Goal: Task Accomplishment & Management: Manage account settings

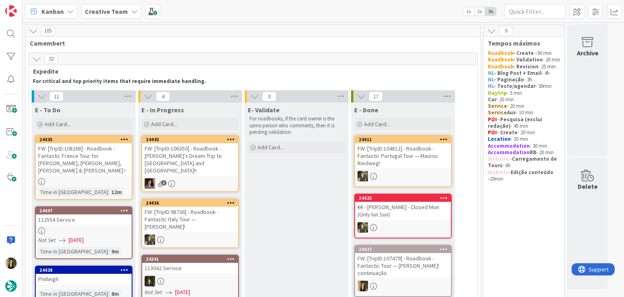
scroll to position [628, 0]
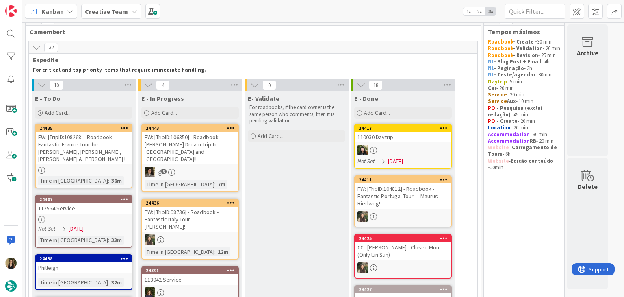
scroll to position [81, 0]
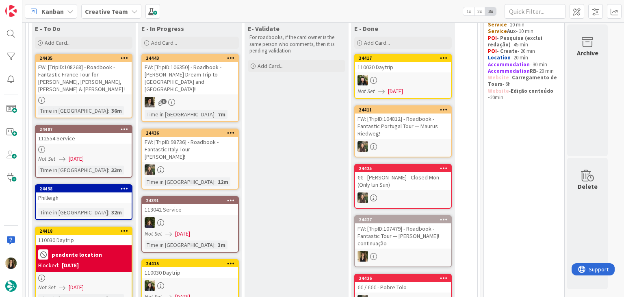
click at [124, 154] on div "Not Set 02/10/2025" at bounding box center [84, 158] width 93 height 9
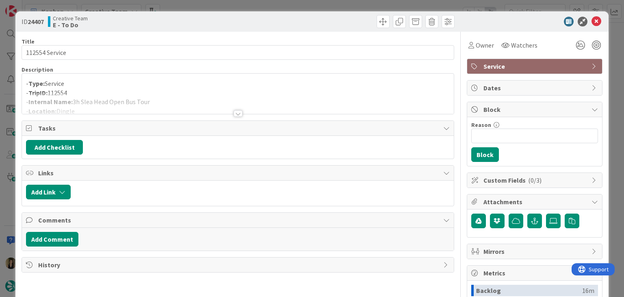
drag, startPoint x: 244, startPoint y: 6, endPoint x: 204, endPoint y: 36, distance: 50.8
click at [244, 6] on div "ID 24407 Creative Team E - To Do Title 14 / 128 112554 Service Description - Ty…" at bounding box center [312, 148] width 624 height 297
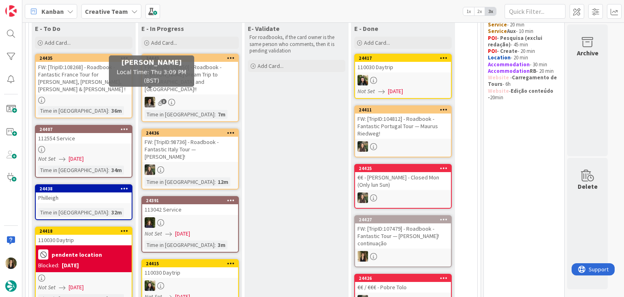
click at [124, 82] on div "FW: [TripID:108268] - Roadbook - Fantastic France Tour for [PERSON_NAME], [PERS…" at bounding box center [84, 78] width 96 height 33
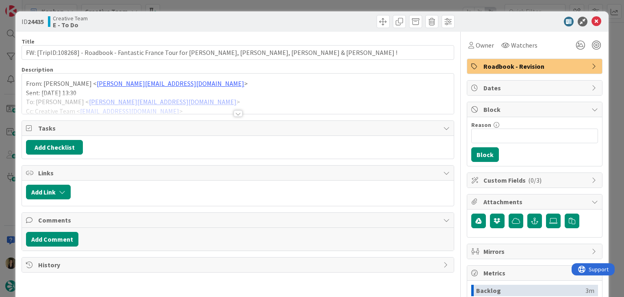
click at [235, 112] on div at bounding box center [238, 113] width 9 height 7
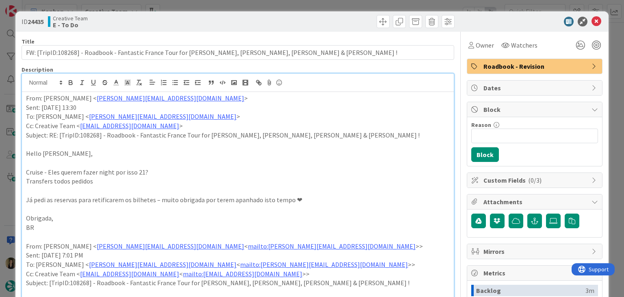
click at [255, 7] on div "ID 24435 Creative Team E - To Do Title 89 / 128 FW: [TripID:108268] - Roadbook …" at bounding box center [312, 148] width 624 height 297
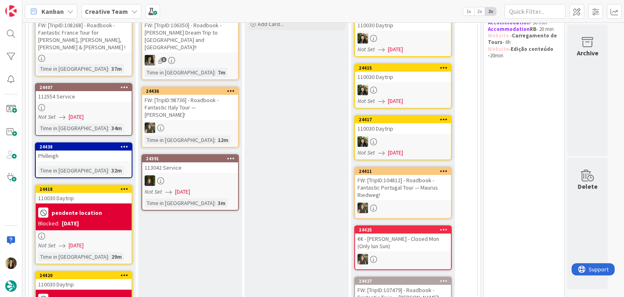
scroll to position [122, 0]
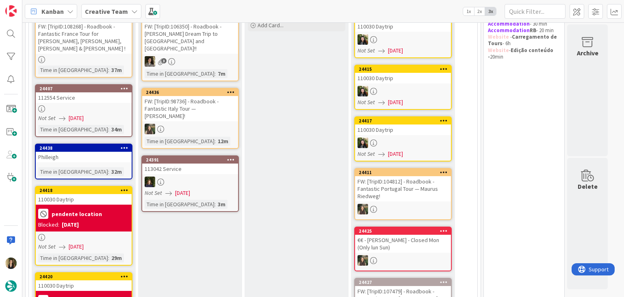
click at [97, 154] on div "24438 Philleigh Time in Column : 32m" at bounding box center [84, 161] width 98 height 36
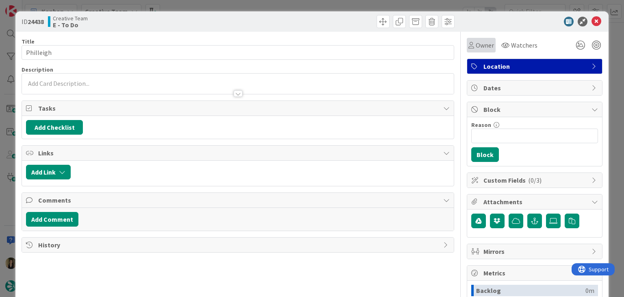
click at [480, 40] on span "Owner" at bounding box center [485, 45] width 18 height 10
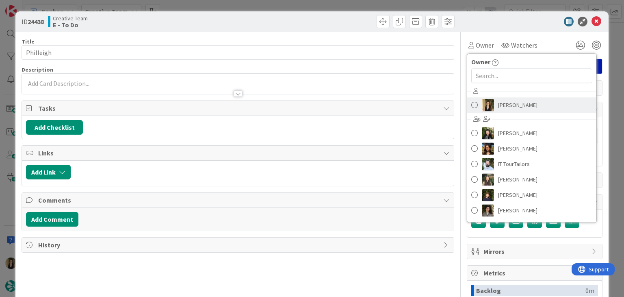
click at [503, 104] on span "Sofia Palma" at bounding box center [517, 105] width 39 height 12
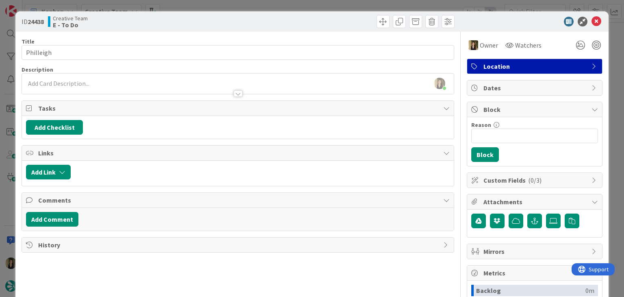
drag, startPoint x: 277, startPoint y: 18, endPoint x: 278, endPoint y: 5, distance: 13.0
click at [277, 19] on div at bounding box center [347, 21] width 215 height 13
click at [278, 4] on div "ID 24438 Creative Team E - To Do Title 9 / 128 Philleigh Description Sofia Palm…" at bounding box center [312, 148] width 624 height 297
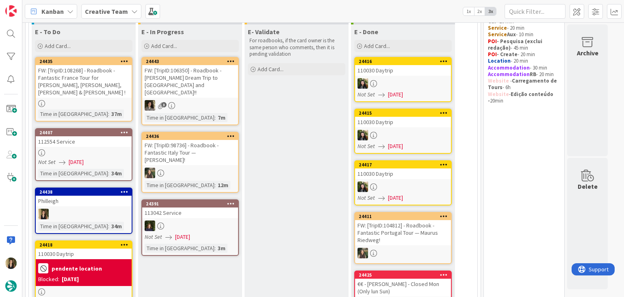
scroll to position [81, 0]
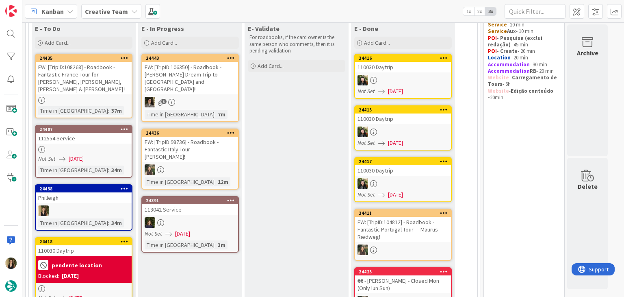
click at [100, 83] on div "FW: [TripID:108268] - Roadbook - Fantastic France Tour for [PERSON_NAME], [PERS…" at bounding box center [84, 78] width 96 height 33
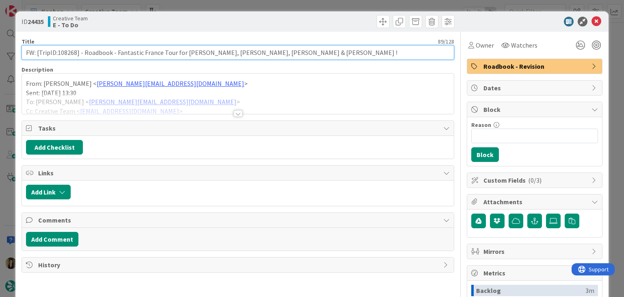
click at [68, 51] on input "FW: [TripID:108268] - Roadbook - Fantastic France Tour for [PERSON_NAME], [PERS…" at bounding box center [238, 52] width 432 height 15
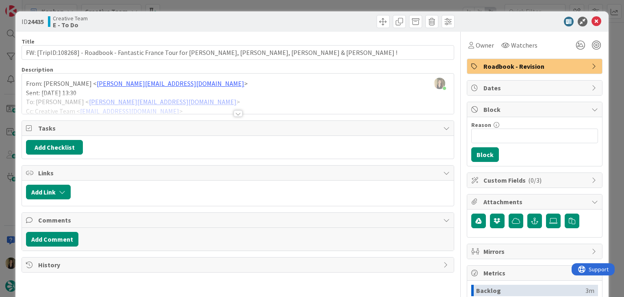
click at [194, 19] on div "Creative Team E - To Do" at bounding box center [142, 21] width 188 height 13
click at [200, 5] on div "ID 24435 Creative Team E - To Do Title 89 / 128 FW: [TripID:108268] - Roadbook …" at bounding box center [312, 148] width 624 height 297
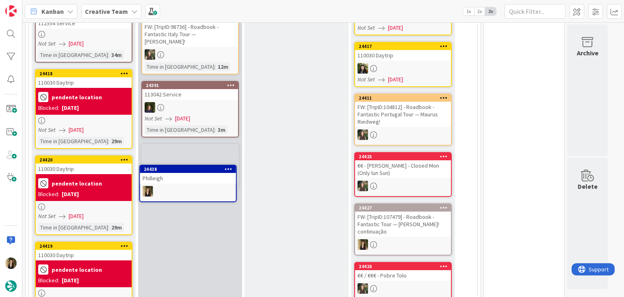
scroll to position [199, 0]
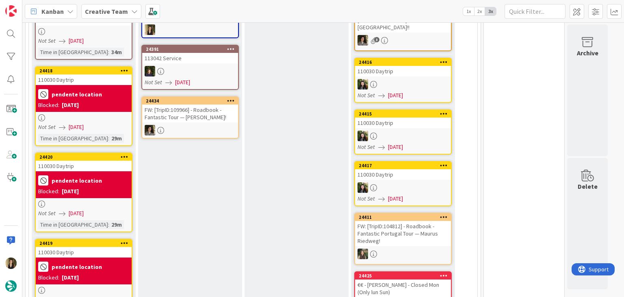
click at [269, 157] on div "E- Validate For roadbooks, if the card owner is the same person who comments, t…" at bounding box center [297, 248] width 104 height 691
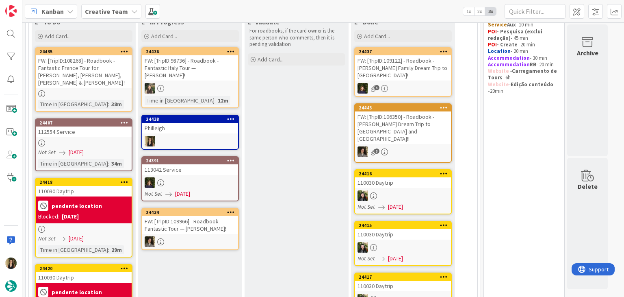
scroll to position [77, 0]
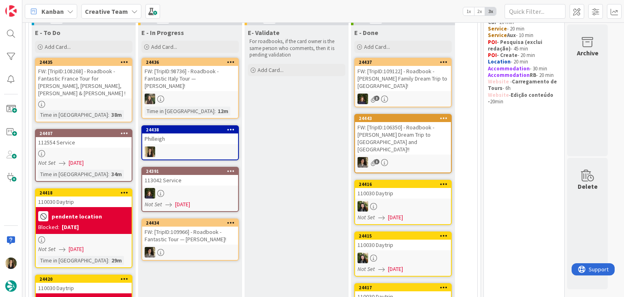
click at [199, 136] on div "24438 Philleigh" at bounding box center [190, 142] width 98 height 35
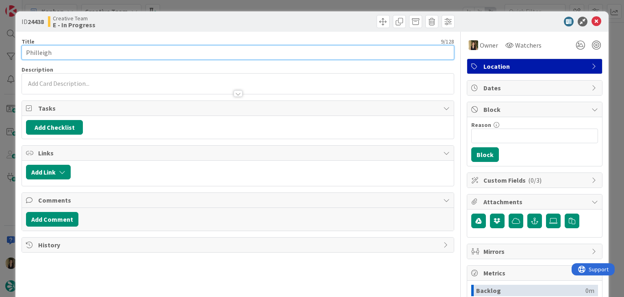
click at [39, 49] on input "Philleigh" at bounding box center [238, 52] width 432 height 15
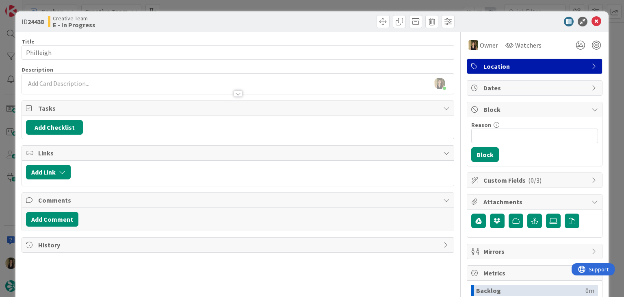
click at [200, 3] on div "ID 24438 Creative Team E - In Progress Title 9 / 128 Philleigh Description Sofi…" at bounding box center [312, 148] width 624 height 297
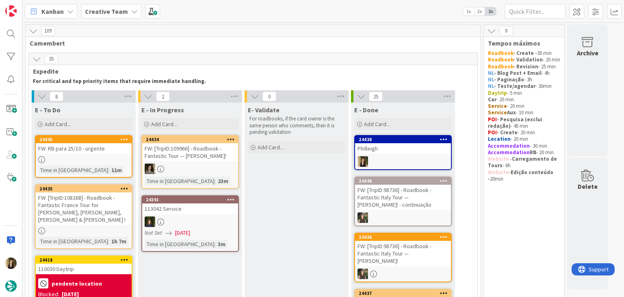
click at [415, 157] on div at bounding box center [403, 161] width 96 height 11
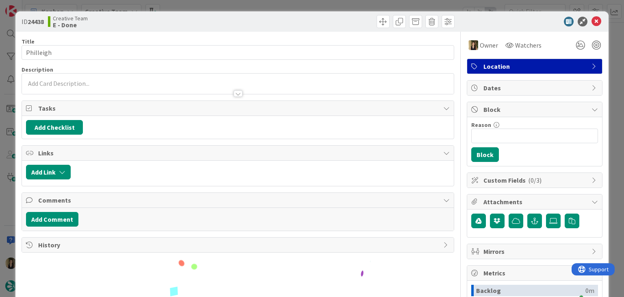
click at [317, 7] on div "ID 24438 Creative Team E - Done Title 9 / 128 Philleigh Description Owner Watch…" at bounding box center [312, 148] width 624 height 297
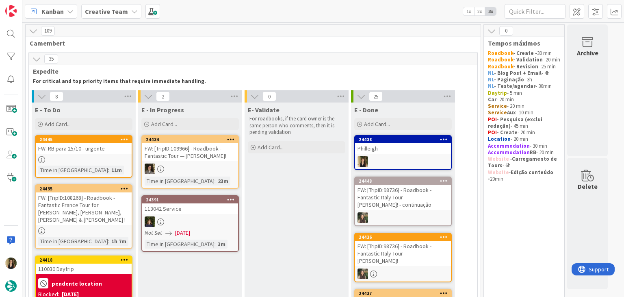
click at [115, 161] on div at bounding box center [84, 159] width 96 height 7
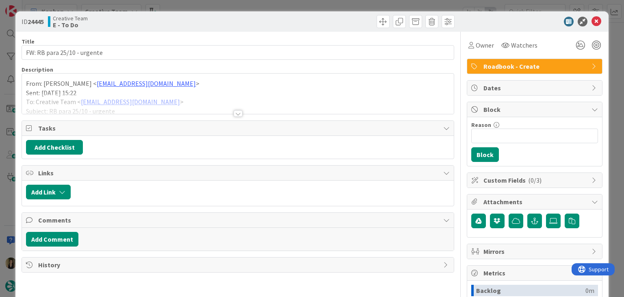
click at [235, 113] on div at bounding box center [238, 113] width 9 height 7
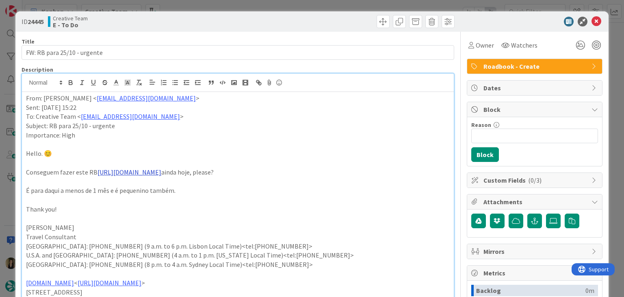
click at [120, 174] on link "https://appweb.tourtailors.com/TripPlan/Roadbook?file=112442&version=4&priceVer…" at bounding box center [130, 172] width 64 height 8
click at [205, 190] on link "https://appweb.tourtailors.com/TripPlan/Roadbook?file=112442&version=4&priceVer…" at bounding box center [199, 187] width 56 height 11
click at [480, 48] on span "Owner" at bounding box center [485, 45] width 18 height 10
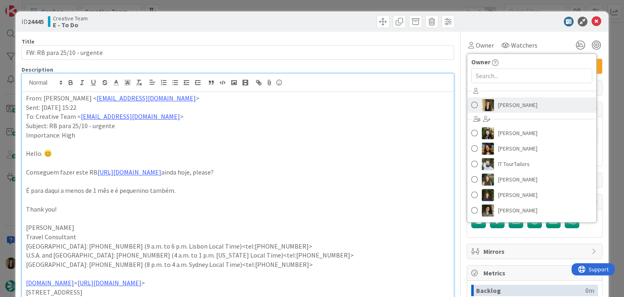
click at [510, 99] on span "Sofia Palma" at bounding box center [517, 105] width 39 height 12
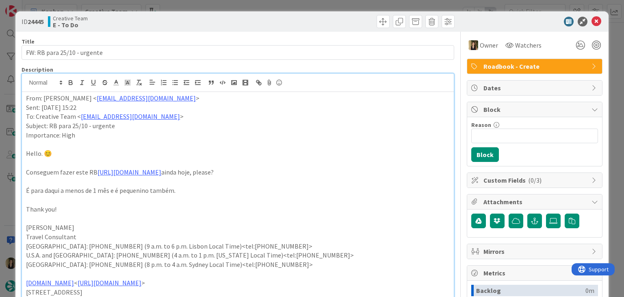
click at [326, 20] on div at bounding box center [347, 21] width 215 height 13
click at [324, 8] on div "ID 24445 Creative Team E - To Do Title 27 / 128 FW: RB para 25/10 - urgente Des…" at bounding box center [312, 148] width 624 height 297
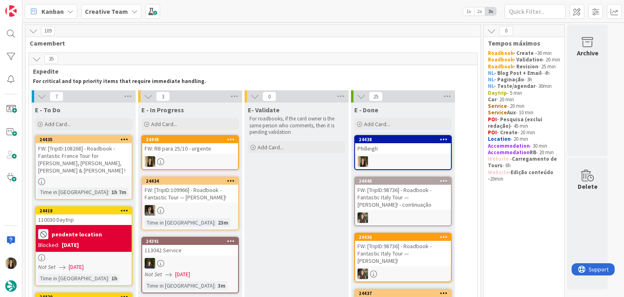
click at [180, 156] on div at bounding box center [190, 161] width 96 height 11
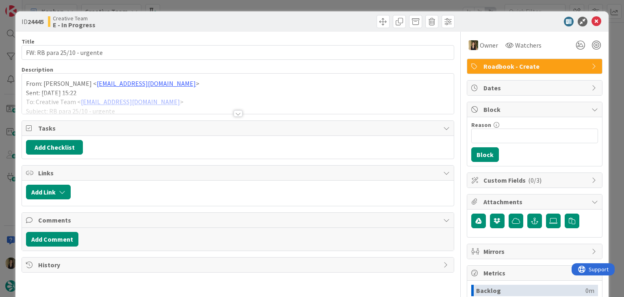
click at [234, 115] on div at bounding box center [238, 113] width 9 height 7
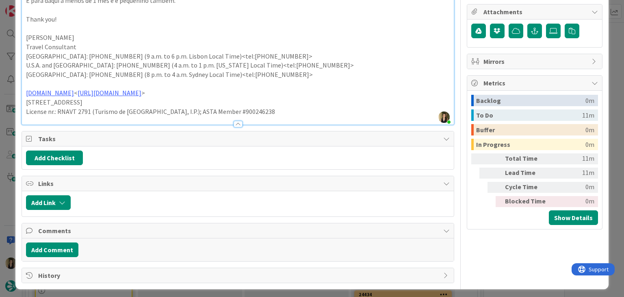
scroll to position [191, 0]
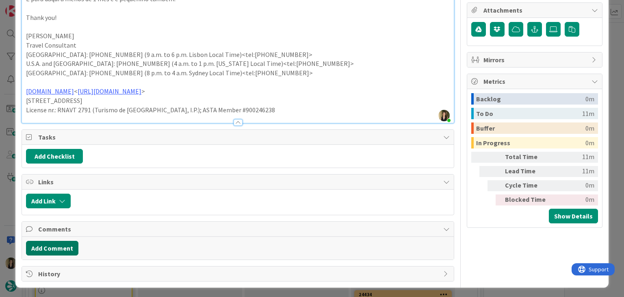
click at [65, 250] on button "Add Comment" at bounding box center [52, 248] width 52 height 15
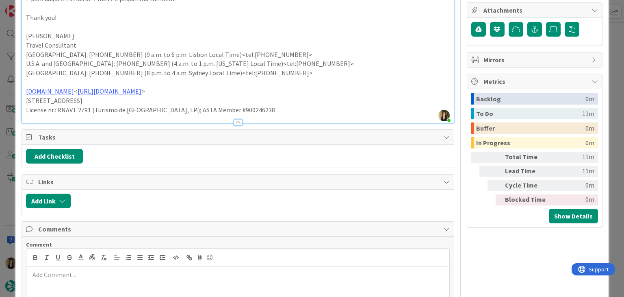
click at [99, 271] on p at bounding box center [238, 274] width 416 height 9
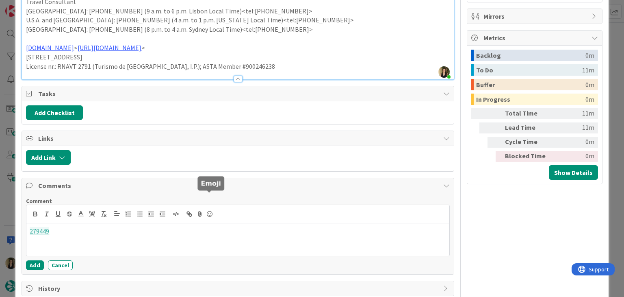
scroll to position [250, 0]
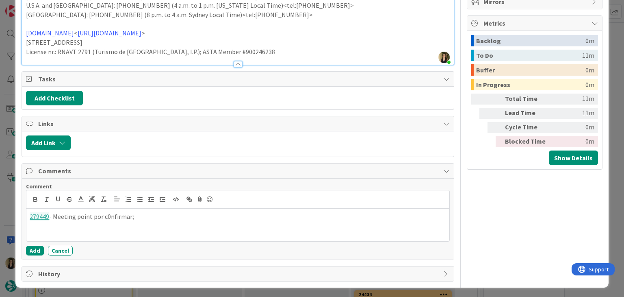
drag, startPoint x: 111, startPoint y: 213, endPoint x: 120, endPoint y: 206, distance: 12.1
click at [110, 212] on p "279449 - Meeting point por c0nfirmar;" at bounding box center [238, 216] width 416 height 9
click at [39, 247] on button "Add" at bounding box center [35, 250] width 18 height 10
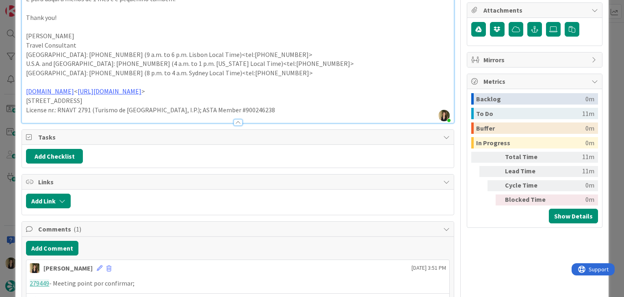
scroll to position [242, 0]
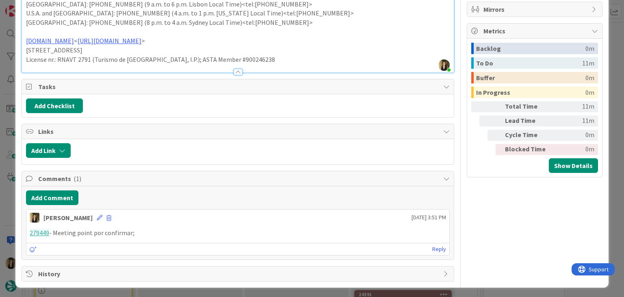
drag, startPoint x: 139, startPoint y: 230, endPoint x: 26, endPoint y: 231, distance: 112.2
click at [27, 231] on div "279449 - Meeting point por confirmar;" at bounding box center [237, 233] width 423 height 16
copy p "279449 - Meeting point por confirmar;"
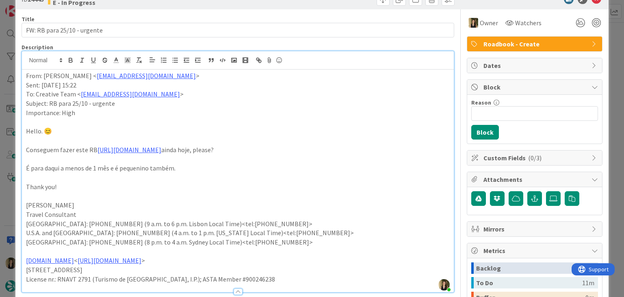
scroll to position [0, 0]
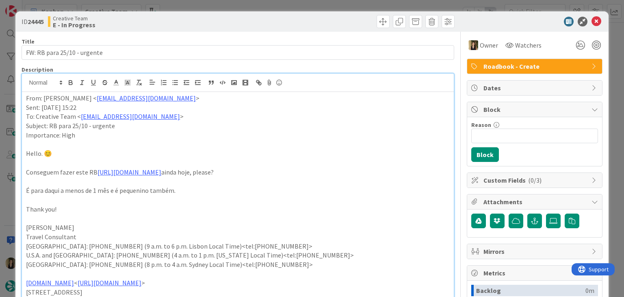
click at [190, 21] on div "Creative Team E - In Progress" at bounding box center [142, 21] width 188 height 13
click at [203, 8] on div "ID 24445 Creative Team E - In Progress Title 27 / 128 FW: RB para 25/10 - urgen…" at bounding box center [312, 148] width 624 height 297
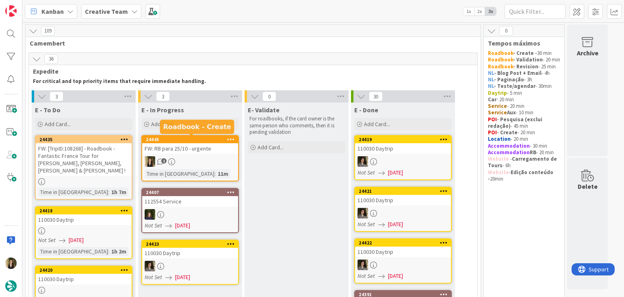
click at [221, 160] on div "1" at bounding box center [190, 161] width 96 height 11
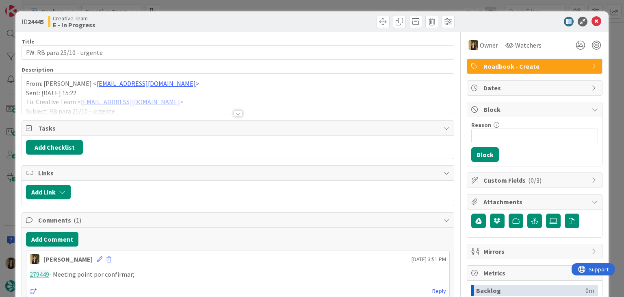
click at [535, 65] on span "Roadbook - Create" at bounding box center [536, 66] width 104 height 10
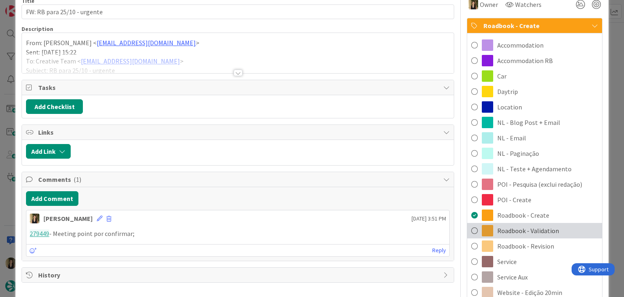
click at [540, 230] on span "Roadbook - Validation" at bounding box center [528, 231] width 62 height 10
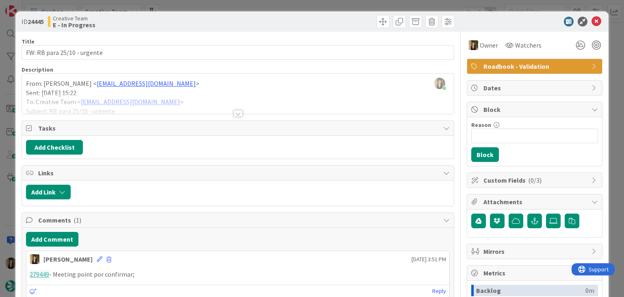
drag, startPoint x: 316, startPoint y: 6, endPoint x: 276, endPoint y: 22, distance: 43.4
click at [316, 5] on div "ID 24445 Creative Team E - In Progress Title 27 / 128 FW: RB para 25/10 - urgen…" at bounding box center [312, 148] width 624 height 297
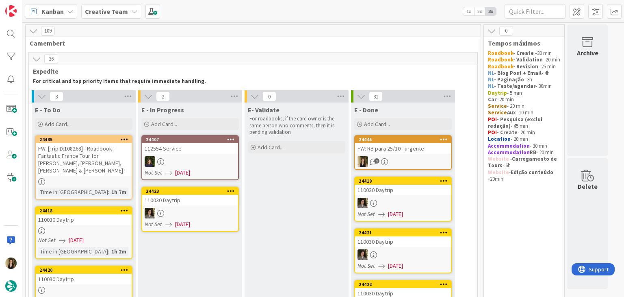
click at [107, 168] on div "24435 FW: [TripID:108268] - Roadbook - Fantastic France Tour for Karen, Steve, …" at bounding box center [84, 167] width 98 height 65
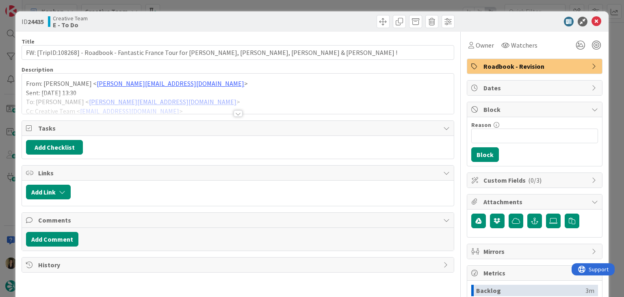
click at [234, 113] on div at bounding box center [238, 113] width 9 height 7
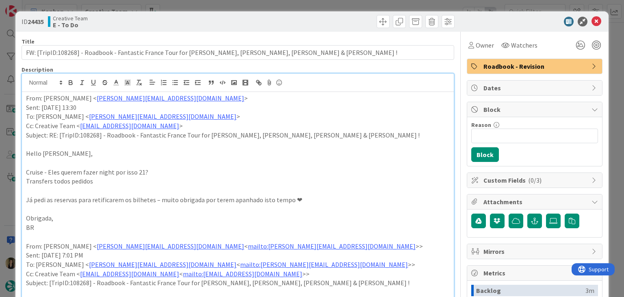
click at [56, 171] on p "Cruise - Eles querem fazer night por isso 21?" at bounding box center [237, 171] width 423 height 9
click at [70, 172] on p "Cruise - Eles querem fazer night por isso 21?" at bounding box center [237, 171] width 423 height 9
click at [93, 172] on p "Cruise - Eles querem fazer night por isso 21?" at bounding box center [237, 171] width 423 height 9
drag, startPoint x: 100, startPoint y: 172, endPoint x: 111, endPoint y: 172, distance: 11.4
click at [100, 172] on p "Cruise - Eles querem fazer night por isso 21?" at bounding box center [237, 171] width 423 height 9
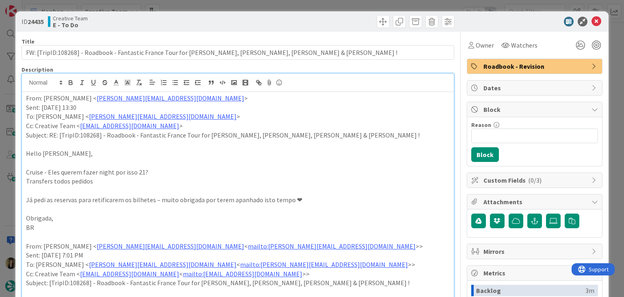
drag, startPoint x: 115, startPoint y: 172, endPoint x: 120, endPoint y: 173, distance: 4.5
click at [116, 172] on p "Cruise - Eles querem fazer night por isso 21?" at bounding box center [237, 171] width 423 height 9
drag, startPoint x: 125, startPoint y: 173, endPoint x: 140, endPoint y: 173, distance: 15.0
click at [127, 173] on p "Cruise - Eles querem fazer night por isso 21?" at bounding box center [237, 171] width 423 height 9
click at [141, 173] on p "Cruise - Eles querem fazer night por isso 21?" at bounding box center [237, 171] width 423 height 9
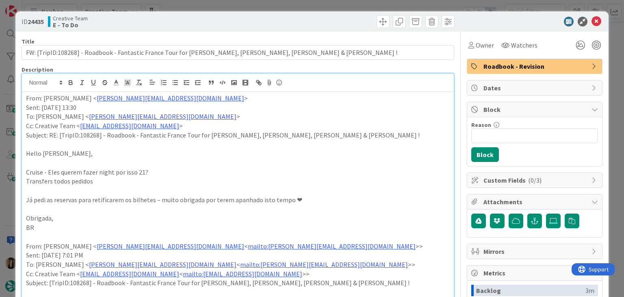
click at [217, 7] on div "ID 24435 Creative Team E - To Do Title 89 / 128 FW: [TripID:108268] - Roadbook …" at bounding box center [312, 148] width 624 height 297
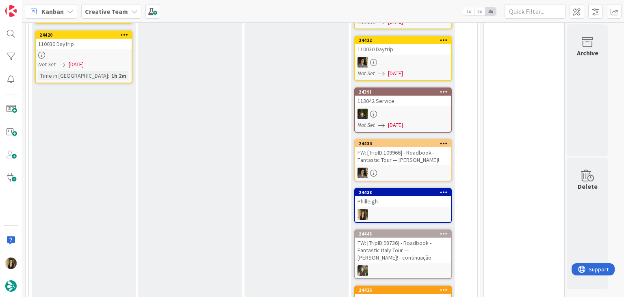
click at [219, 148] on div "E - In Progress Add Card... 24407 112554 Service Not Set 02/10/2025 24423 11003…" at bounding box center [190, 139] width 104 height 561
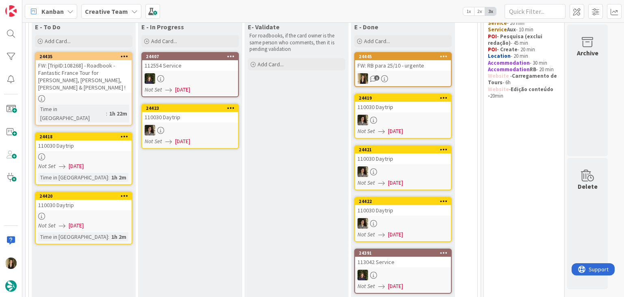
scroll to position [81, 0]
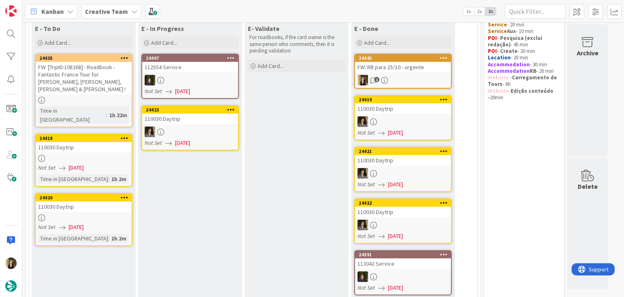
click at [111, 145] on div "24418 110030 Daytrip Not Set 02/10/2025 Time in Column : 1h 2m" at bounding box center [84, 160] width 98 height 53
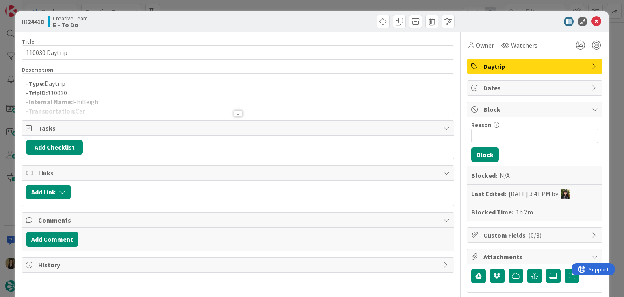
click at [189, 2] on div "ID 24418 Creative Team E - To Do Title 14 / 128 110030 Daytrip Description - Ty…" at bounding box center [312, 148] width 624 height 297
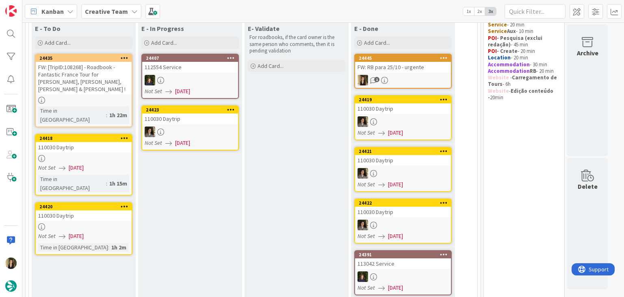
click at [104, 155] on div at bounding box center [84, 158] width 96 height 7
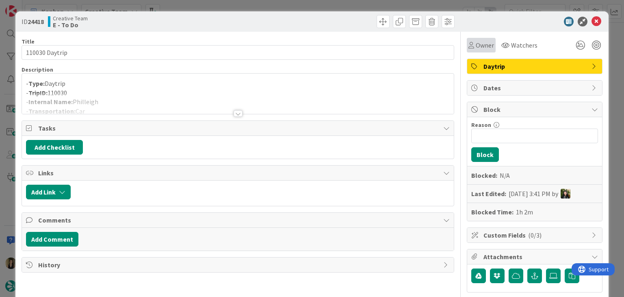
click at [475, 50] on div "Owner" at bounding box center [481, 45] width 29 height 15
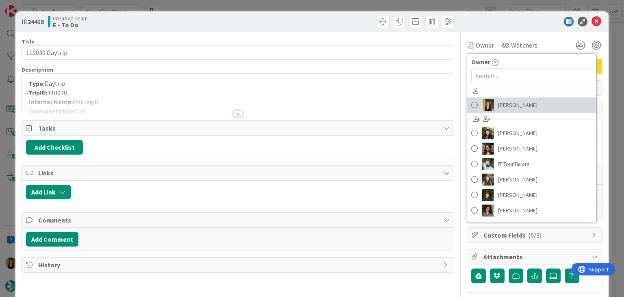
drag, startPoint x: 506, startPoint y: 112, endPoint x: 497, endPoint y: 104, distance: 12.1
click at [506, 111] on link "Sofia Palma" at bounding box center [531, 104] width 129 height 15
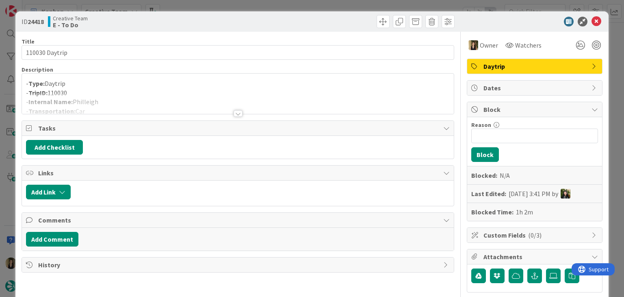
click at [301, 5] on div "ID 24418 Creative Team E - To Do Title 14 / 128 110030 Daytrip Description - Ty…" at bounding box center [312, 148] width 624 height 297
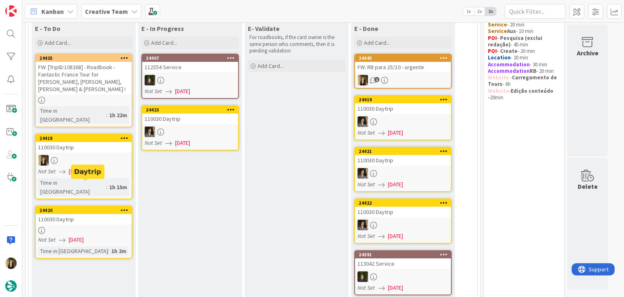
click at [114, 206] on div "24420 110030 Daytrip Not Set 02/10/2025 Time in Column : 1h 2m" at bounding box center [84, 232] width 98 height 53
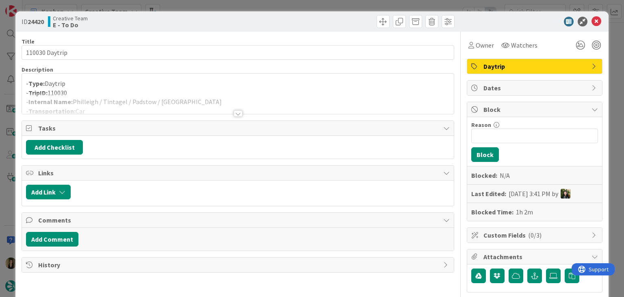
click at [234, 110] on div at bounding box center [238, 113] width 9 height 7
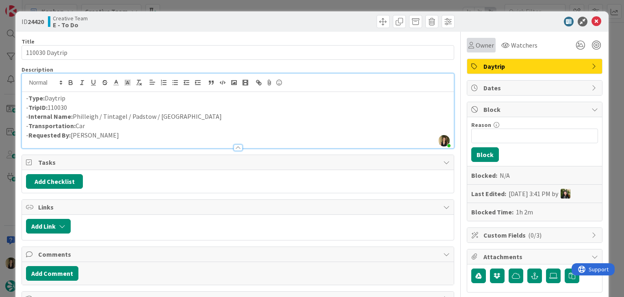
click at [469, 47] on icon at bounding box center [472, 45] width 6 height 7
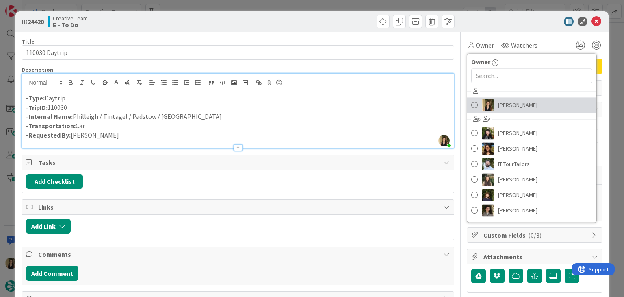
click at [504, 109] on span "Sofia Palma" at bounding box center [517, 105] width 39 height 12
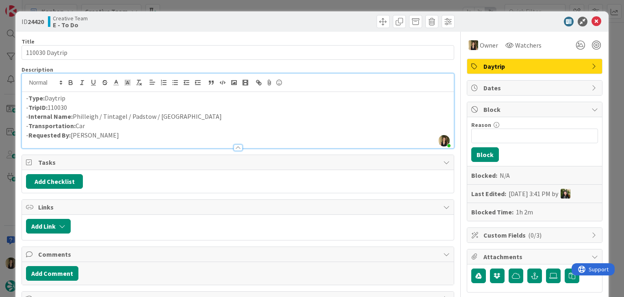
click at [317, 8] on div "ID 24420 Creative Team E - To Do Title 14 / 128 110030 Daytrip Description Sofi…" at bounding box center [312, 148] width 624 height 297
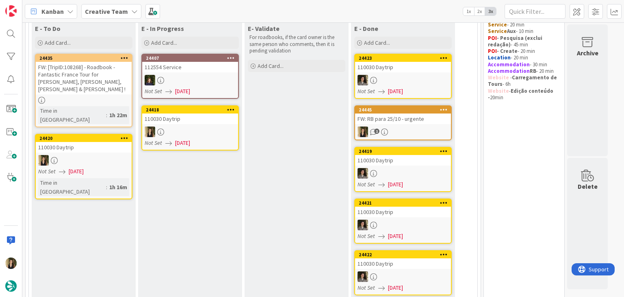
click at [208, 129] on div at bounding box center [190, 131] width 96 height 11
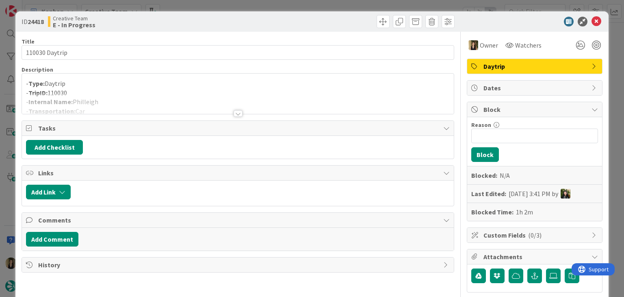
click at [121, 100] on div at bounding box center [238, 103] width 432 height 21
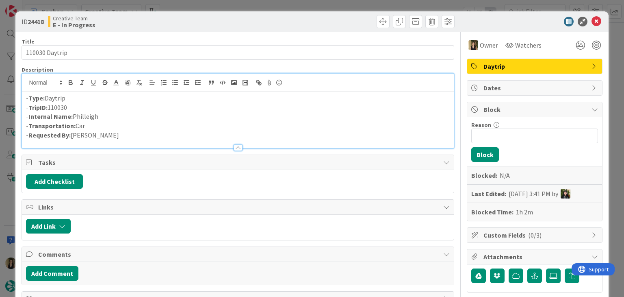
click at [87, 116] on p "- Internal Name: Philleigh" at bounding box center [237, 116] width 423 height 9
copy p "Philleigh"
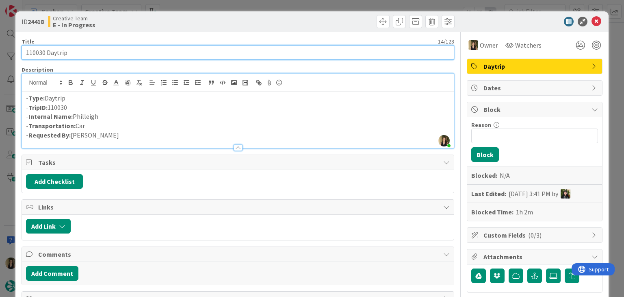
drag, startPoint x: 82, startPoint y: 55, endPoint x: 9, endPoint y: 56, distance: 73.1
click at [0, 52] on div "ID 24418 Creative Team E - In Progress Title 14 / 128 110030 Daytrip Descriptio…" at bounding box center [312, 148] width 624 height 297
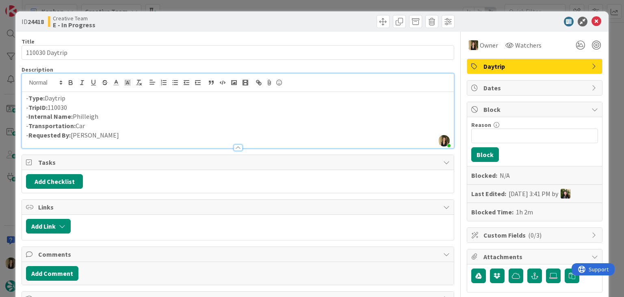
click at [87, 119] on p "- Internal Name: Philleigh" at bounding box center [237, 116] width 423 height 9
copy p "Philleigh"
click at [264, 5] on div "ID 24418 Creative Team E - In Progress Title 14 / 128 110030 Daytrip Descriptio…" at bounding box center [312, 148] width 624 height 297
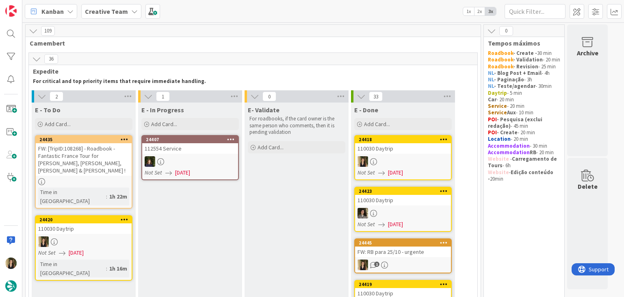
drag, startPoint x: 309, startPoint y: 192, endPoint x: 340, endPoint y: 184, distance: 31.8
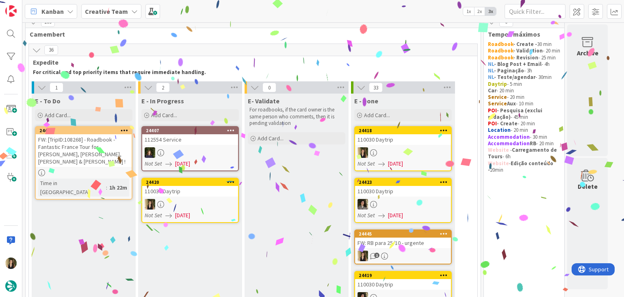
scroll to position [11, 0]
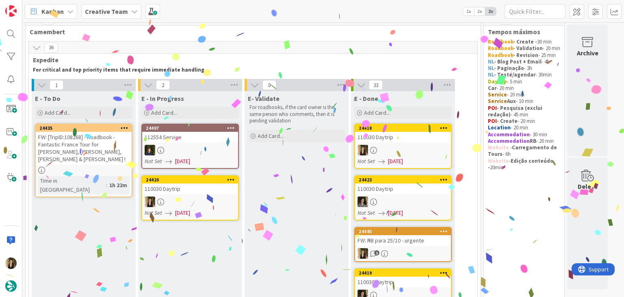
click at [200, 200] on div at bounding box center [190, 201] width 96 height 11
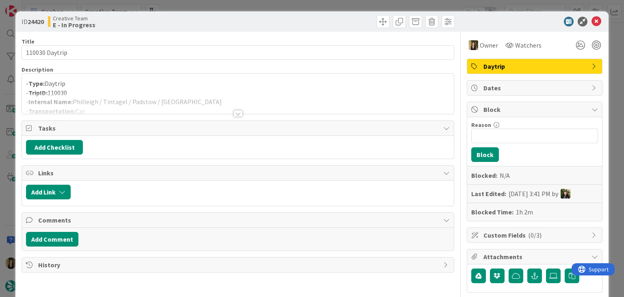
click at [234, 111] on div at bounding box center [238, 113] width 9 height 7
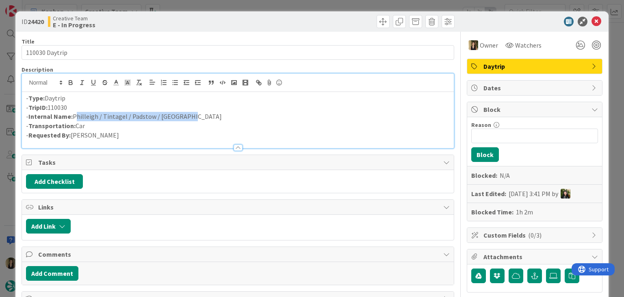
drag, startPoint x: 175, startPoint y: 117, endPoint x: 85, endPoint y: 116, distance: 90.2
click at [73, 117] on p "- Internal Name: Philleigh / Tintagel / Padstow / Philleigh" at bounding box center [237, 116] width 423 height 9
copy p "Philleigh / Tintagel / Padstow / Philleigh"
click at [203, 19] on div "Creative Team E - In Progress" at bounding box center [142, 21] width 188 height 13
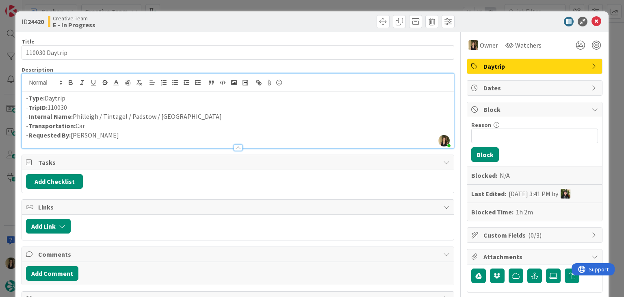
click at [203, 7] on div "ID 24420 Creative Team E - In Progress Title 14 / 128 110030 Daytrip Descriptio…" at bounding box center [312, 148] width 624 height 297
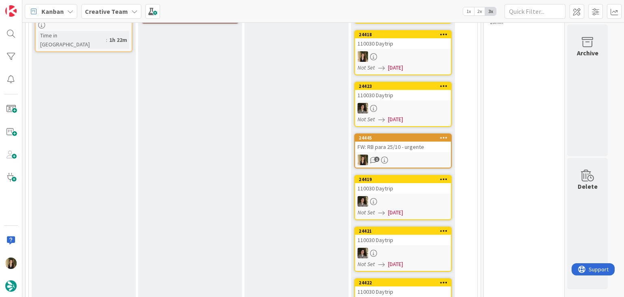
scroll to position [174, 0]
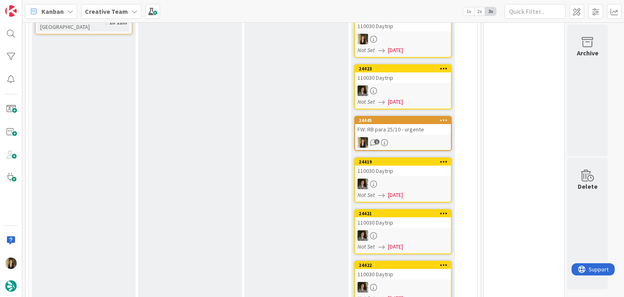
click at [402, 130] on div "FW: RB para 25/10 - urgente" at bounding box center [403, 129] width 96 height 11
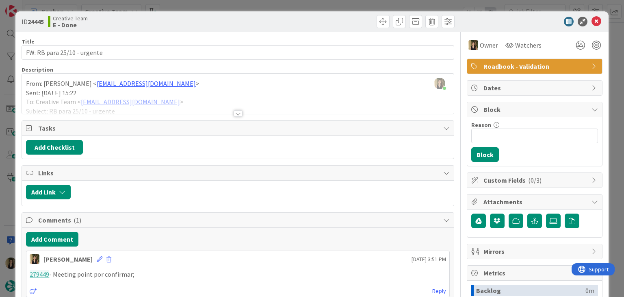
click at [281, 1] on div "ID 24445 Creative Team E - Done Title 27 / 128 FW: RB para 25/10 - urgente Desc…" at bounding box center [312, 148] width 624 height 297
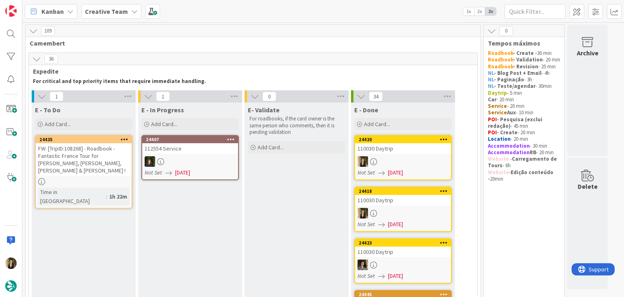
click at [109, 168] on div "FW: [TripID:108268] - Roadbook - Fantastic France Tour for [PERSON_NAME], [PERS…" at bounding box center [84, 159] width 96 height 33
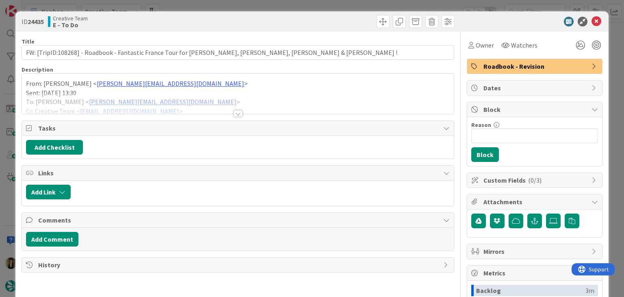
click at [235, 111] on div at bounding box center [238, 113] width 9 height 7
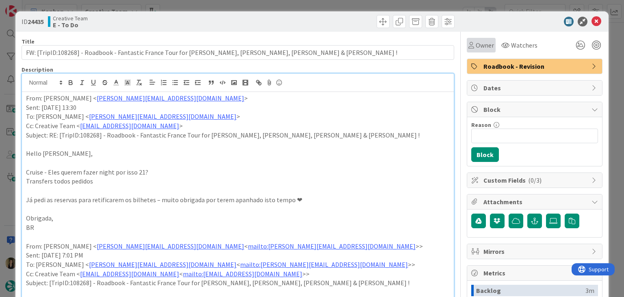
drag, startPoint x: 465, startPoint y: 43, endPoint x: 468, endPoint y: 49, distance: 7.1
click at [469, 43] on icon at bounding box center [472, 45] width 6 height 7
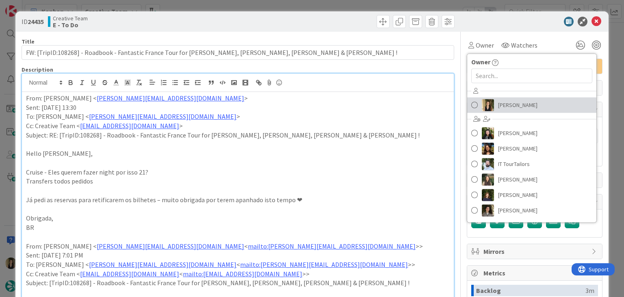
click at [498, 104] on span "Sofia Palma" at bounding box center [517, 105] width 39 height 12
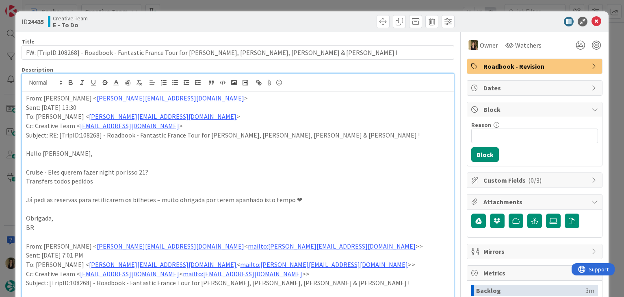
drag, startPoint x: 312, startPoint y: 17, endPoint x: 310, endPoint y: 7, distance: 10.3
click at [312, 17] on div at bounding box center [347, 21] width 215 height 13
click at [309, 5] on div "ID 24435 Creative Team E - To Do Title 89 / 128 FW: [TripID:108268] - Roadbook …" at bounding box center [312, 148] width 624 height 297
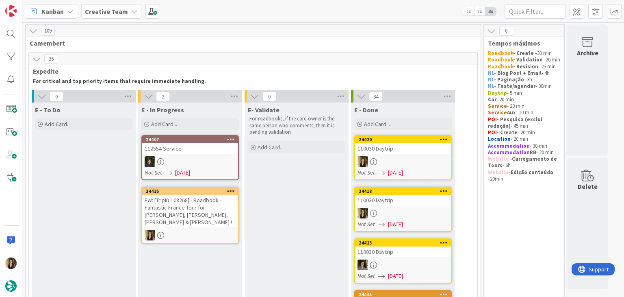
scroll to position [3, 0]
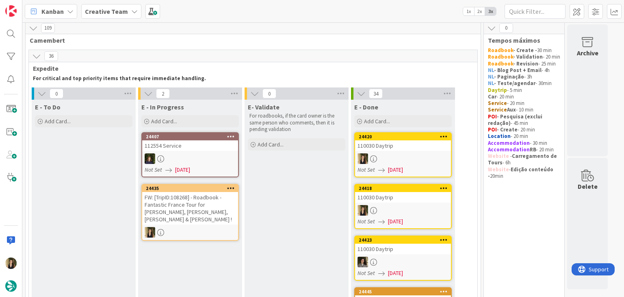
click at [187, 227] on div at bounding box center [190, 232] width 96 height 11
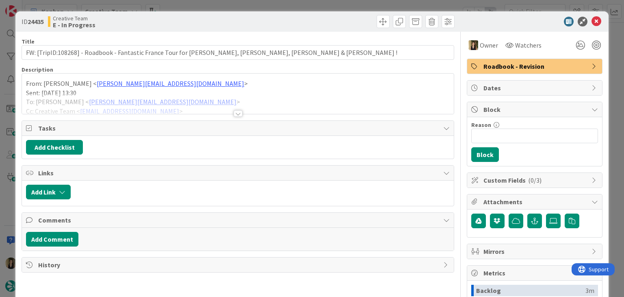
click at [234, 113] on div at bounding box center [238, 113] width 9 height 7
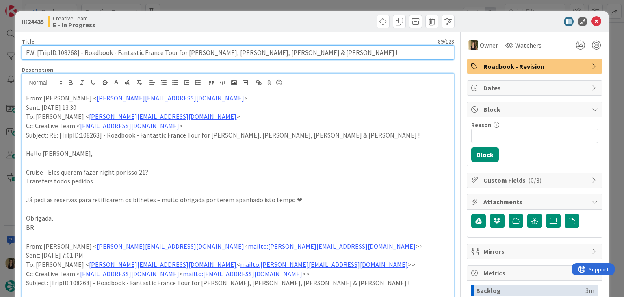
click at [70, 54] on input "FW: [TripID:108268] - Roadbook - Fantastic France Tour for [PERSON_NAME], [PERS…" at bounding box center [238, 52] width 432 height 15
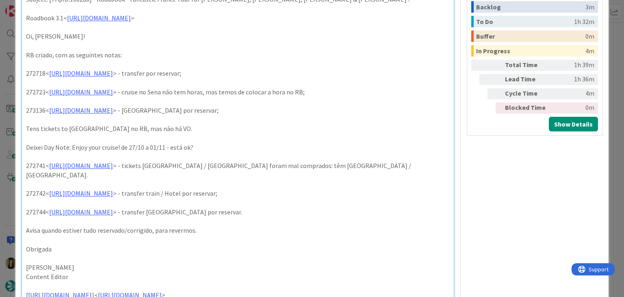
scroll to position [284, 0]
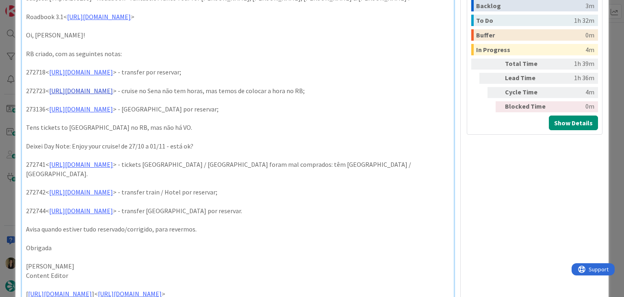
click at [172, 93] on p "272723< https://appweb.tourtailors.com/sigav/#Voucher/view/280515 > - cruise no…" at bounding box center [237, 90] width 423 height 9
click at [130, 103] on link "https://appweb.tourtailors.com/sigav/#Voucher/view/280515" at bounding box center [111, 106] width 56 height 11
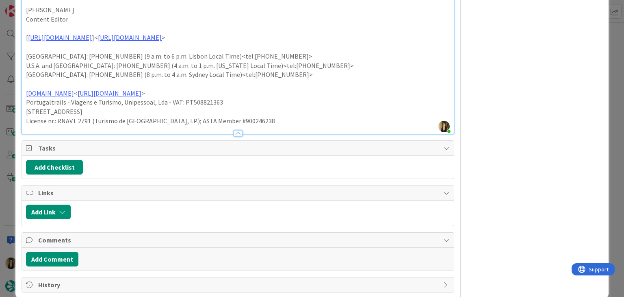
scroll to position [542, 0]
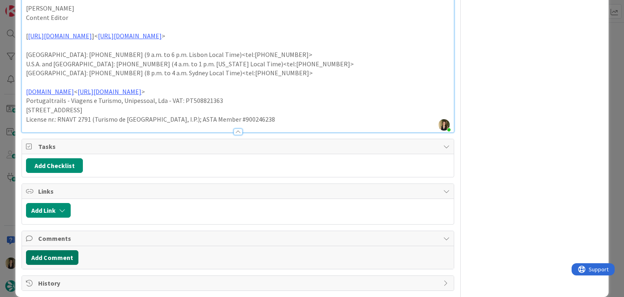
click at [71, 250] on button "Add Comment" at bounding box center [52, 257] width 52 height 15
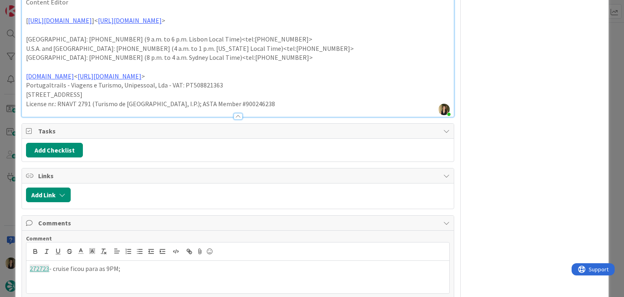
scroll to position [583, 0]
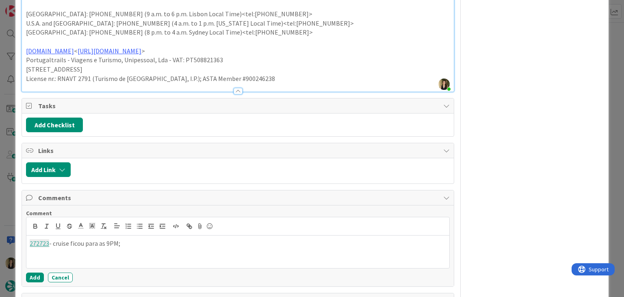
drag, startPoint x: 119, startPoint y: 232, endPoint x: 171, endPoint y: 207, distance: 58.5
click at [119, 239] on p "272723 - cruise ficou para as 9PM;" at bounding box center [238, 243] width 416 height 9
drag, startPoint x: 39, startPoint y: 265, endPoint x: 100, endPoint y: 159, distance: 122.3
click at [38, 272] on button "Add" at bounding box center [35, 277] width 18 height 10
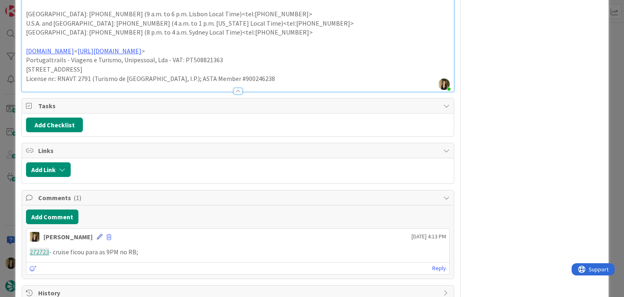
click at [97, 234] on icon at bounding box center [100, 237] width 6 height 6
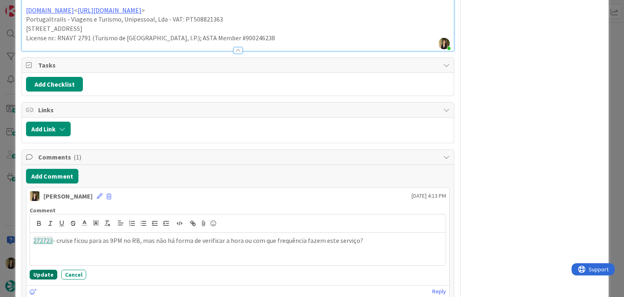
drag, startPoint x: 49, startPoint y: 263, endPoint x: 52, endPoint y: 257, distance: 6.9
click at [49, 269] on button "Update" at bounding box center [44, 274] width 28 height 10
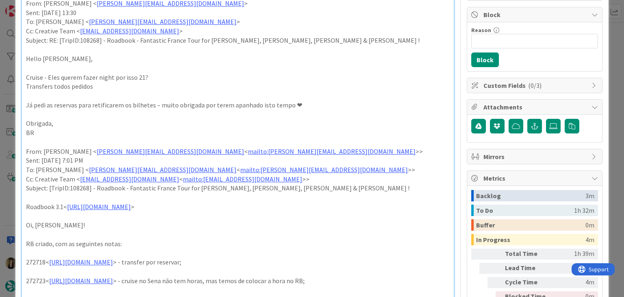
scroll to position [0, 0]
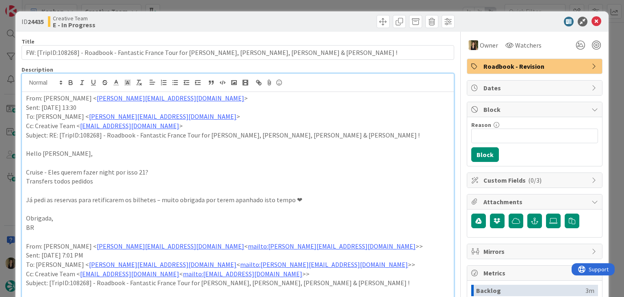
click at [308, 22] on div at bounding box center [347, 21] width 215 height 13
click at [304, 2] on div "ID 24435 Creative Team E - In Progress Title 89 / 128 FW: [TripID:108268] - Roa…" at bounding box center [312, 148] width 624 height 297
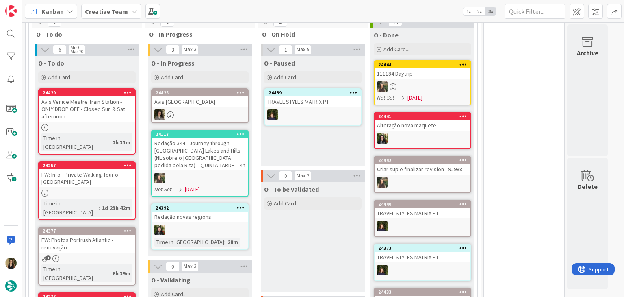
scroll to position [694, 0]
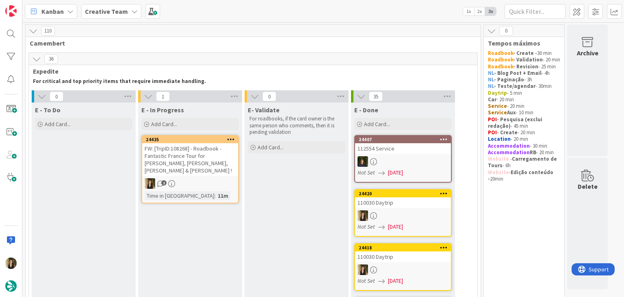
click at [213, 178] on div "1" at bounding box center [190, 183] width 96 height 11
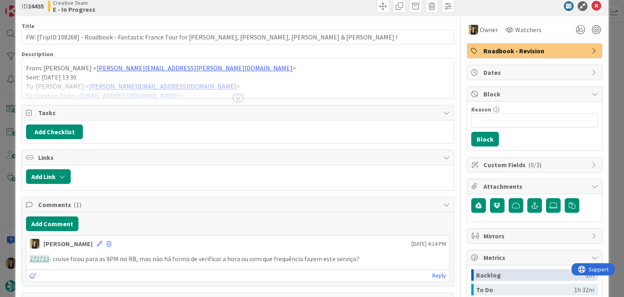
scroll to position [41, 0]
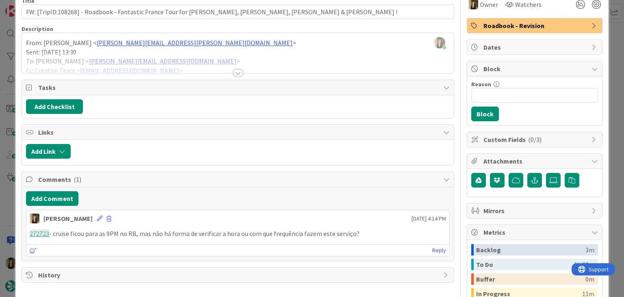
click at [234, 72] on div at bounding box center [238, 72] width 9 height 7
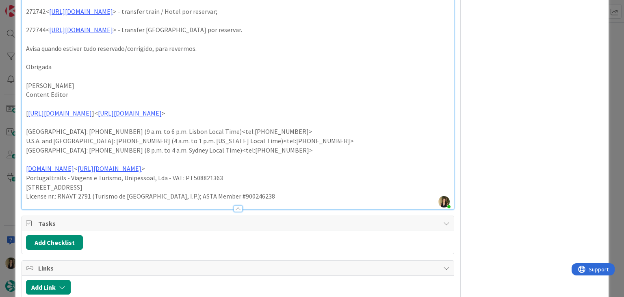
scroll to position [592, 0]
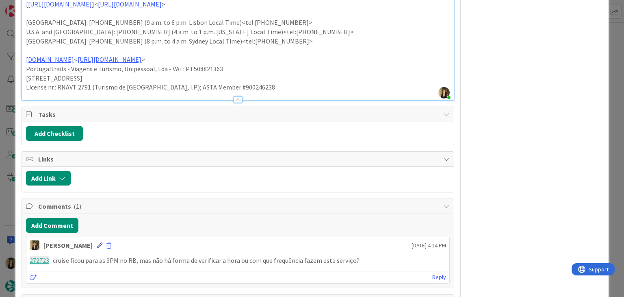
click at [97, 242] on icon at bounding box center [100, 245] width 6 height 6
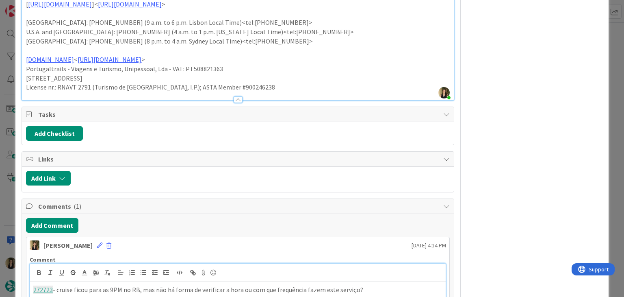
paste div
click at [247, 294] on p "272741 - não estou a perceber estes tickets - é suposto serem de Avignon / Paro…" at bounding box center [237, 298] width 409 height 9
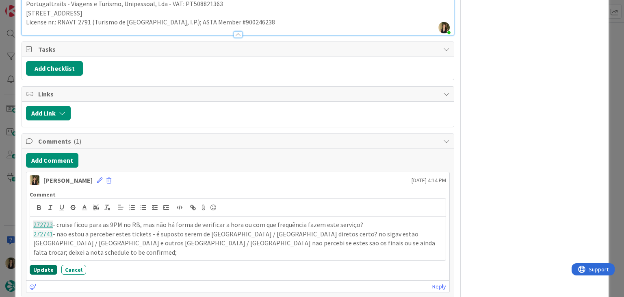
click at [44, 265] on button "Update" at bounding box center [44, 270] width 28 height 10
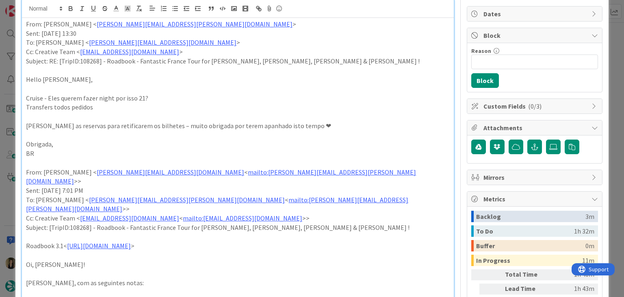
scroll to position [0, 0]
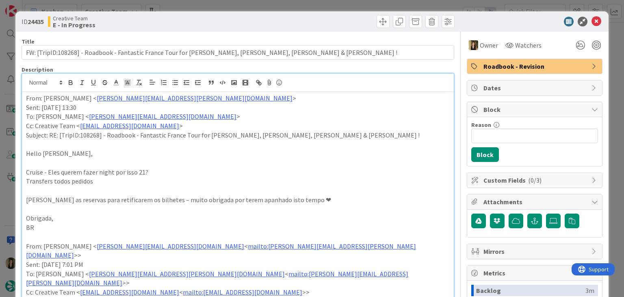
click at [275, 4] on div "ID 24435 Creative Team E - In Progress Title 89 / 128 FW: [TripID:108268] - Roa…" at bounding box center [312, 148] width 624 height 297
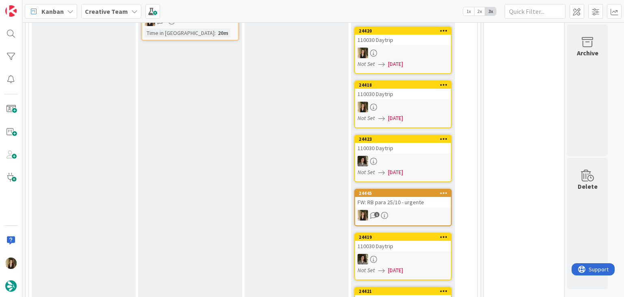
click at [422, 148] on div "110030 Daytrip" at bounding box center [403, 148] width 96 height 11
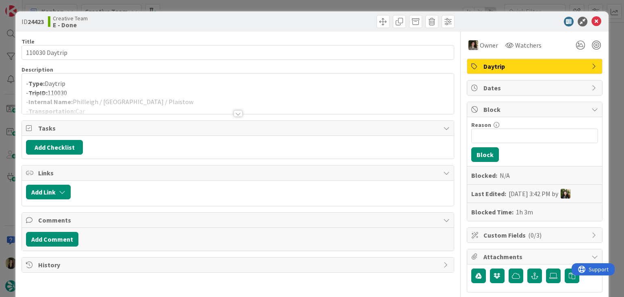
click at [234, 116] on div at bounding box center [238, 113] width 9 height 7
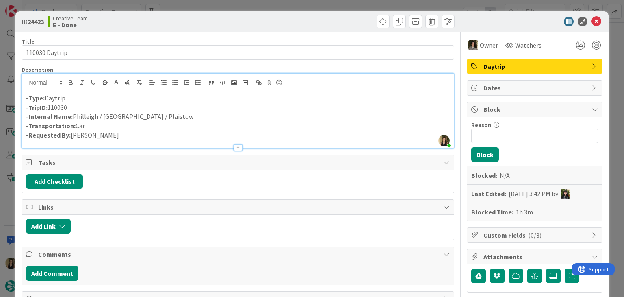
drag, startPoint x: 355, startPoint y: 4, endPoint x: 386, endPoint y: 30, distance: 40.7
click at [355, 4] on div "ID 24423 Creative Team E - Done Title 14 / 128 110030 Daytrip Description Sofia…" at bounding box center [312, 148] width 624 height 297
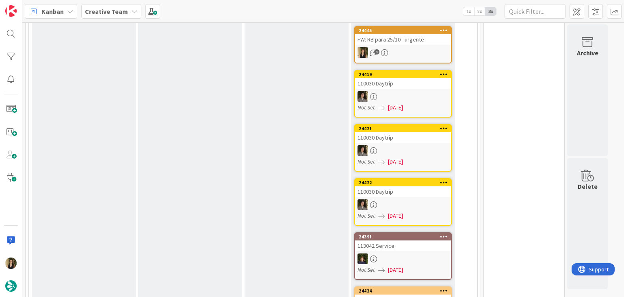
click at [422, 136] on div "110030 Daytrip" at bounding box center [403, 137] width 96 height 11
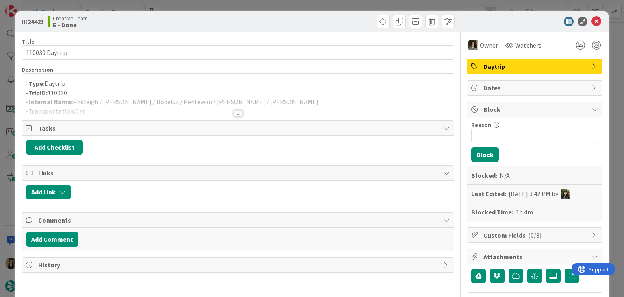
click at [252, 7] on div "ID 24421 Creative Team E - Done Title 14 / 128 110030 Daytrip Description - Typ…" at bounding box center [312, 148] width 624 height 297
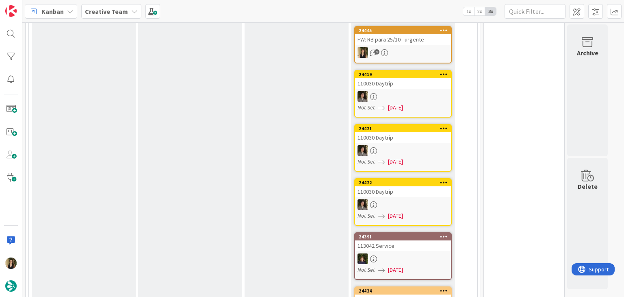
click at [421, 204] on div at bounding box center [403, 204] width 96 height 11
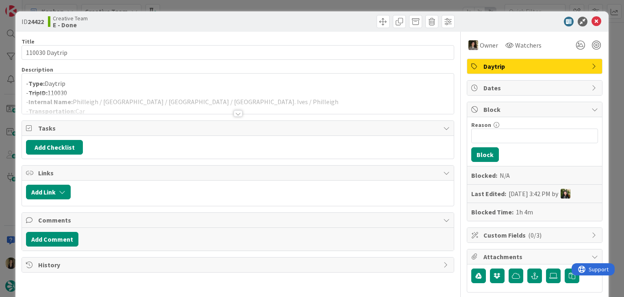
click at [237, 114] on div at bounding box center [238, 113] width 9 height 7
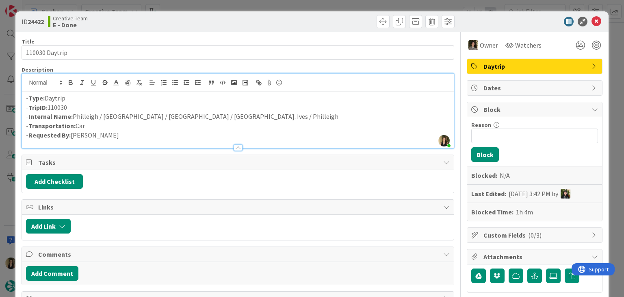
click at [241, 0] on div "ID 24422 Creative Team E - Done Title 14 / 128 110030 Daytrip Description Sofia…" at bounding box center [312, 148] width 624 height 297
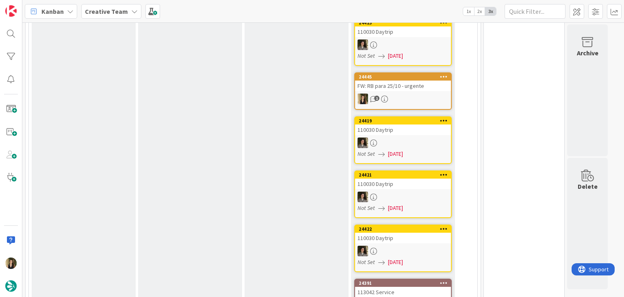
scroll to position [284, 0]
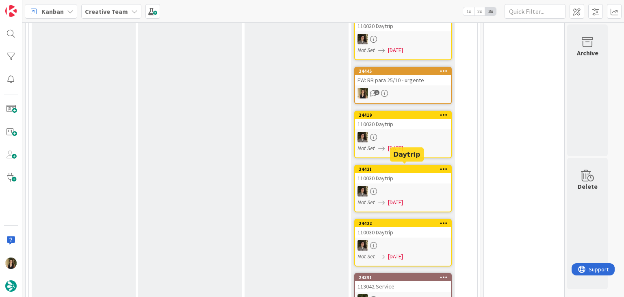
click at [416, 139] on div at bounding box center [403, 137] width 96 height 11
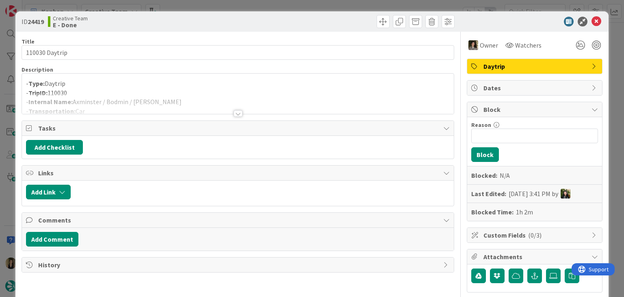
click at [284, 7] on div "ID 24419 Creative Team E - Done Title 14 / 128 110030 Daytrip Description - Typ…" at bounding box center [312, 148] width 624 height 297
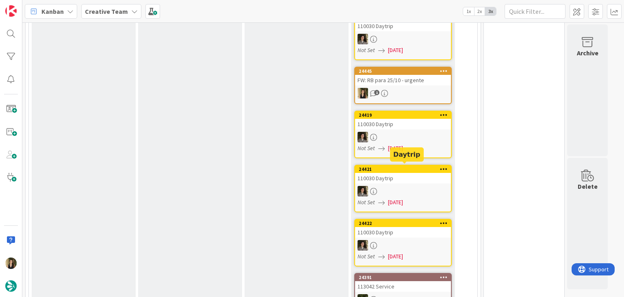
click at [410, 176] on div "110030 Daytrip" at bounding box center [403, 178] width 96 height 11
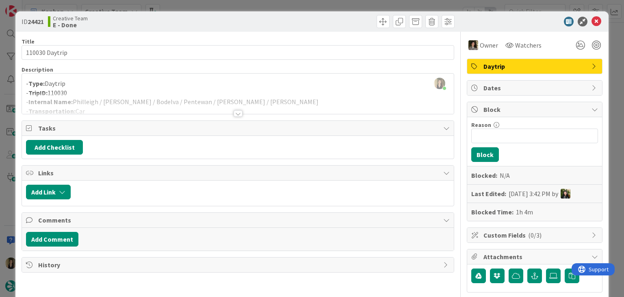
click at [213, 6] on div "ID 24421 Creative Team E - Done Title 14 / 128 110030 Daytrip Description Sofia…" at bounding box center [312, 148] width 624 height 297
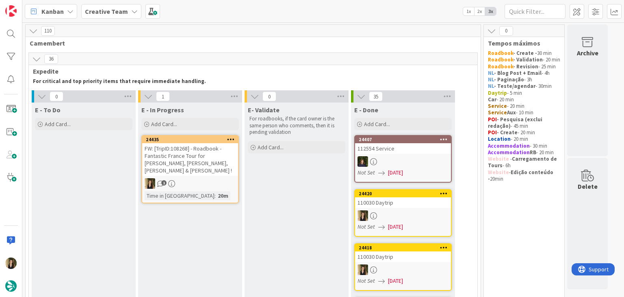
click at [198, 152] on div "FW: [TripID:108268] - Roadbook - Fantastic France Tour for [PERSON_NAME], [PERS…" at bounding box center [190, 159] width 96 height 33
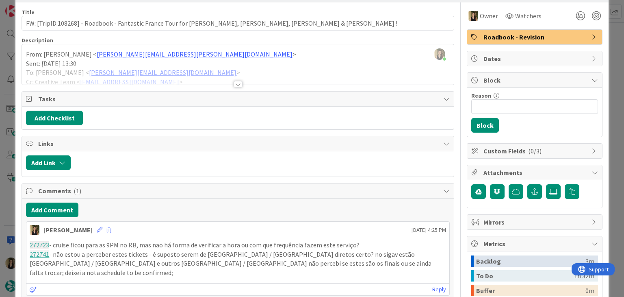
scroll to position [81, 0]
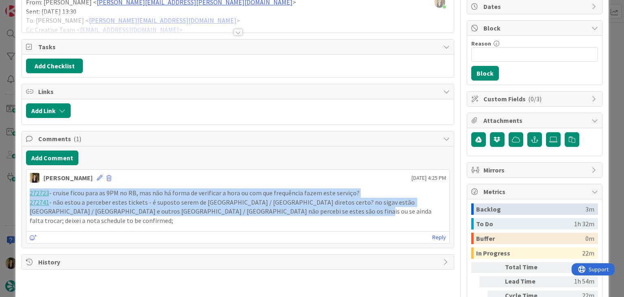
drag, startPoint x: 284, startPoint y: 211, endPoint x: 17, endPoint y: 191, distance: 268.6
click at [17, 191] on div "ID 24435 Creative Team E - In Progress Title 89 / 128 FW: [TripID:108268] - Roa…" at bounding box center [311, 137] width 593 height 414
copy div "272723 - cruise ficou para as 9PM no RB, mas não há forma de verificar a hora o…"
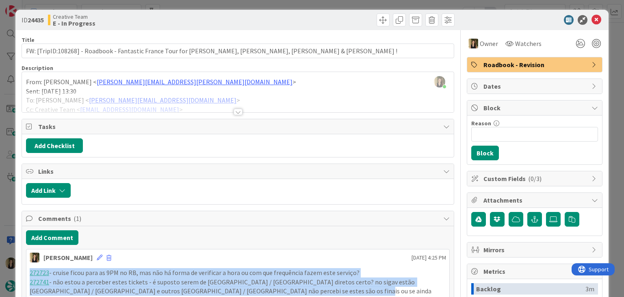
scroll to position [0, 0]
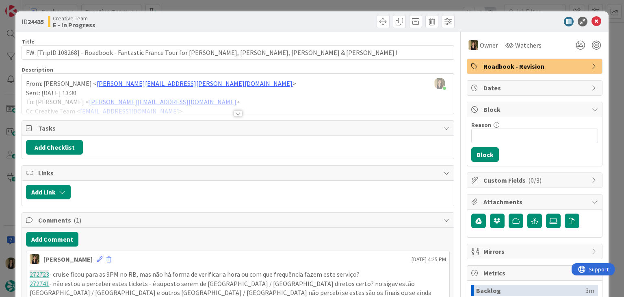
click at [297, 17] on div at bounding box center [347, 21] width 215 height 13
click at [296, 5] on div "ID 24435 Creative Team E - In Progress Title 89 / 128 FW: [TripID:108268] - Roa…" at bounding box center [312, 148] width 624 height 297
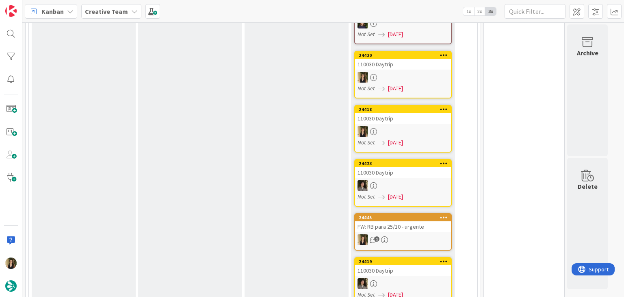
scroll to position [366, 0]
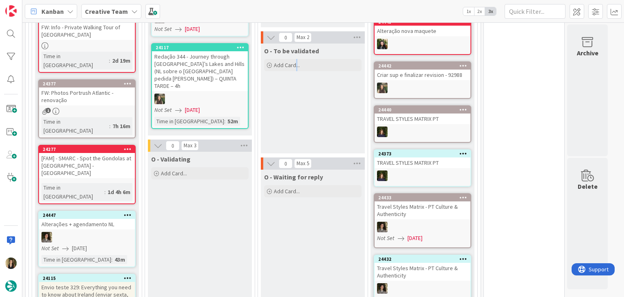
drag, startPoint x: 294, startPoint y: 108, endPoint x: 301, endPoint y: 113, distance: 7.9
click at [296, 108] on div "O - To be validated Add Card..." at bounding box center [313, 98] width 104 height 110
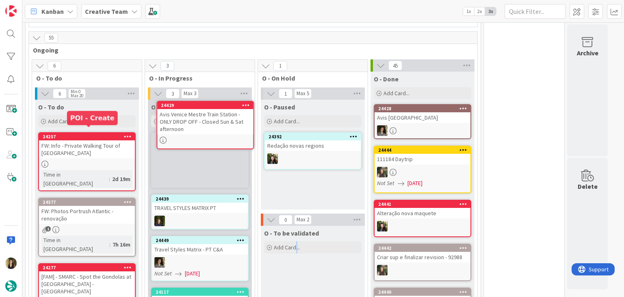
scroll to position [666, 0]
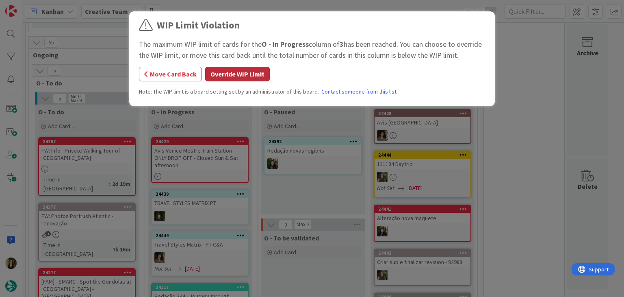
drag, startPoint x: 227, startPoint y: 83, endPoint x: 229, endPoint y: 78, distance: 5.3
click at [228, 80] on div "WIP Limit Violation The maximum WIP limit of cards for the O - In Progress colu…" at bounding box center [312, 60] width 346 height 84
click at [233, 75] on button "Override WIP Limit" at bounding box center [237, 74] width 65 height 15
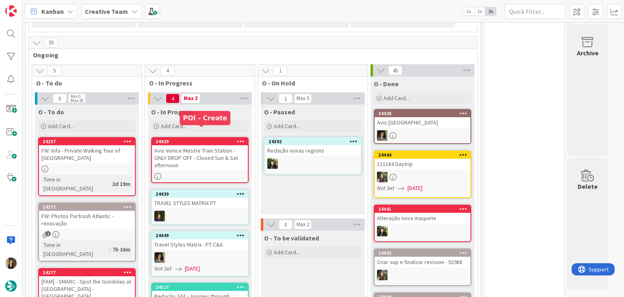
click at [224, 150] on div "Avis Venice Mestre Train Station - ONLY DROP OFF - Closed Sun & Sat afternoon" at bounding box center [200, 157] width 96 height 25
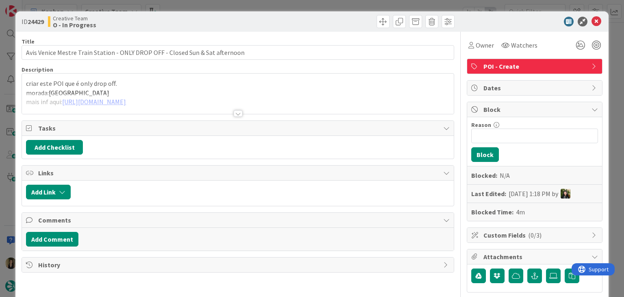
drag, startPoint x: 469, startPoint y: 46, endPoint x: 479, endPoint y: 52, distance: 12.6
click at [469, 46] on div "Owner" at bounding box center [482, 45] width 26 height 10
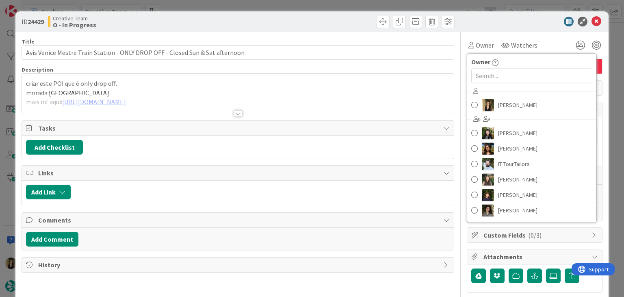
click at [236, 113] on div at bounding box center [238, 113] width 9 height 7
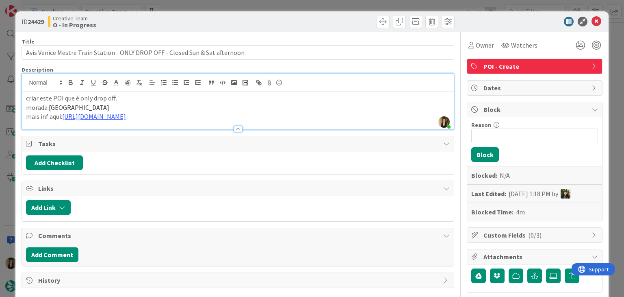
click at [234, 129] on div at bounding box center [238, 129] width 9 height 7
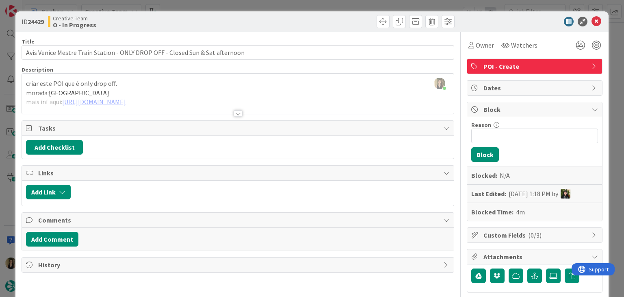
click at [234, 116] on div at bounding box center [238, 113] width 9 height 7
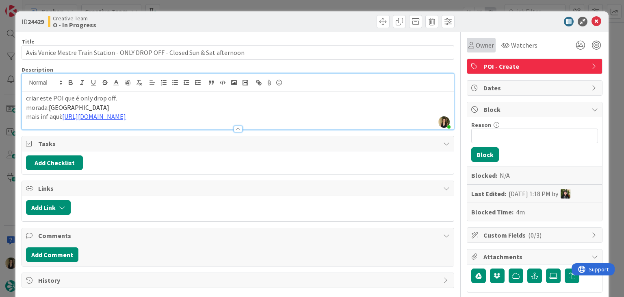
drag, startPoint x: 466, startPoint y: 50, endPoint x: 483, endPoint y: 62, distance: 20.1
click at [467, 50] on div "Owner" at bounding box center [481, 45] width 29 height 15
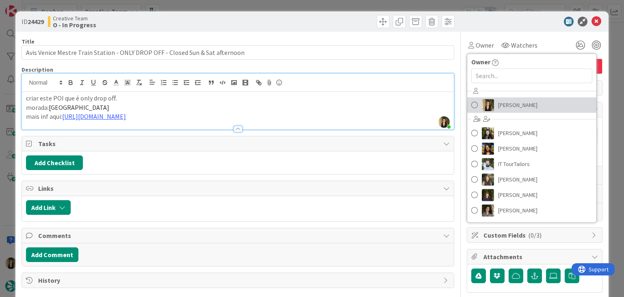
drag, startPoint x: 503, startPoint y: 104, endPoint x: 495, endPoint y: 98, distance: 10.5
click at [503, 104] on span "Sofia Palma" at bounding box center [517, 105] width 39 height 12
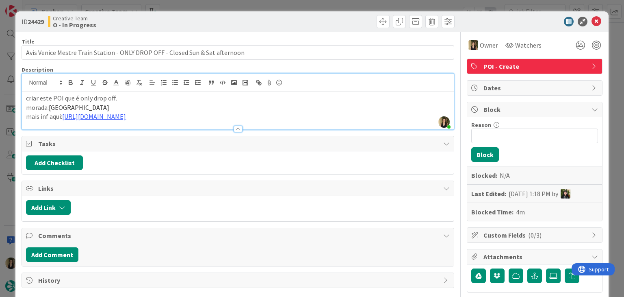
click at [345, 7] on div "ID 24429 Creative Team O - In Progress Title 77 / 128 Avis Venice Mestre Train …" at bounding box center [312, 148] width 624 height 297
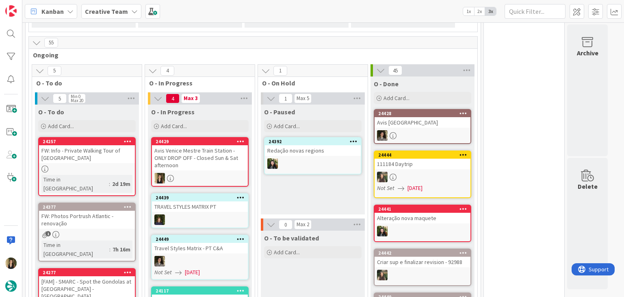
click at [224, 148] on div "Avis Venice Mestre Train Station - ONLY DROP OFF - Closed Sun & Sat afternoon" at bounding box center [200, 157] width 96 height 25
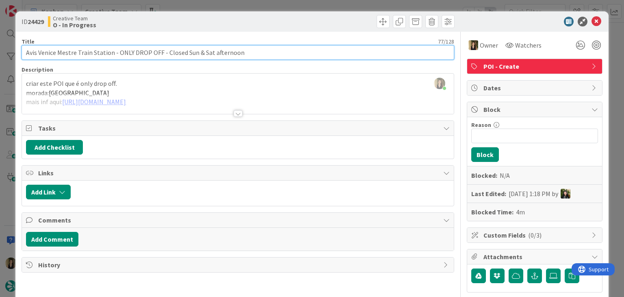
drag, startPoint x: 165, startPoint y: 54, endPoint x: 230, endPoint y: 52, distance: 65.0
click at [166, 54] on input "Avis Venice Mestre Train Station - ONLY DROP OFF - Closed Sun & Sat afternoon" at bounding box center [238, 52] width 432 height 15
drag, startPoint x: 252, startPoint y: 52, endPoint x: 19, endPoint y: 56, distance: 233.3
click at [19, 56] on div "ID 24429 Creative Team O - In Progress Title 77 / 128 Avis Venice Mestre Train …" at bounding box center [311, 245] width 593 height 469
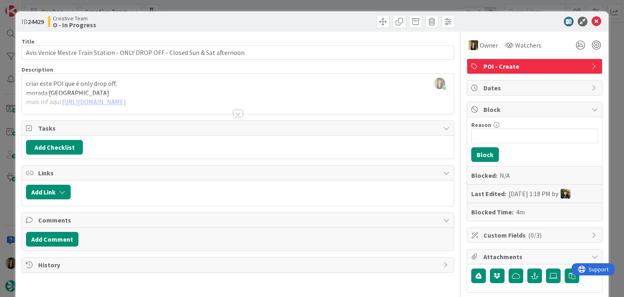
click at [224, 93] on div at bounding box center [238, 103] width 432 height 21
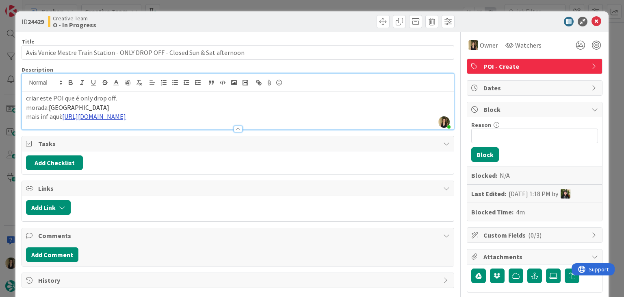
click at [126, 119] on link "https://www.avis.com/en/locations/it/mestre/msi" at bounding box center [94, 116] width 64 height 8
click at [137, 131] on link "https://www.avis.com/en/locations/it/mestre/msi" at bounding box center [111, 132] width 56 height 11
drag, startPoint x: 143, startPoint y: 102, endPoint x: 156, endPoint y: 106, distance: 13.2
click at [143, 103] on p "morada: Saba Park 6th Floor, Venezia Mestre, 30171, Italy" at bounding box center [237, 107] width 423 height 9
drag, startPoint x: 184, startPoint y: 106, endPoint x: 55, endPoint y: 106, distance: 128.4
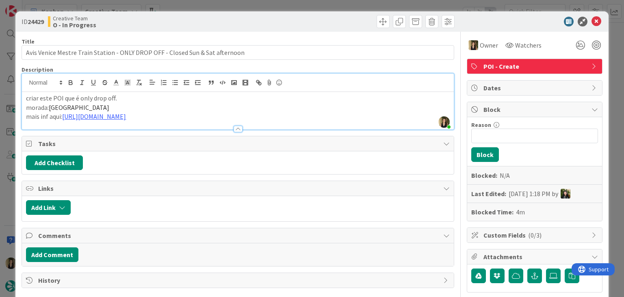
click at [51, 106] on p "morada: Saba Park 6th Floor, Venezia Mestre, 30171, Italy" at bounding box center [237, 107] width 423 height 9
copy span "Saba Park 6th Floor, Venezia Mestre, 30171, Italy"
click at [223, 5] on div "ID 24429 Creative Team O - In Progress Title 77 / 128 Avis Venice Mestre Train …" at bounding box center [312, 148] width 624 height 297
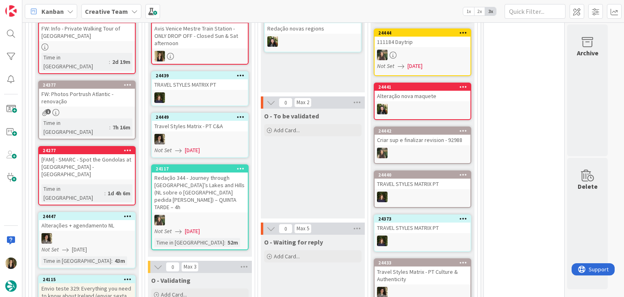
click at [420, 104] on div at bounding box center [423, 109] width 96 height 11
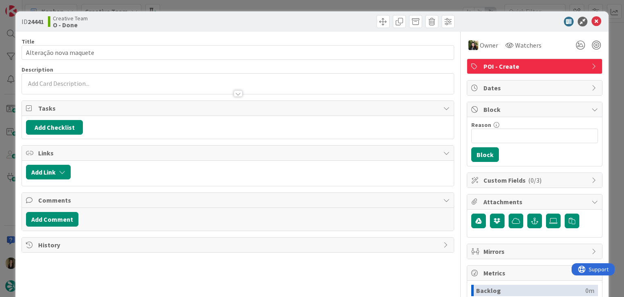
drag, startPoint x: 177, startPoint y: 4, endPoint x: 278, endPoint y: 41, distance: 106.7
click at [177, 4] on div "ID 24441 Creative Team O - Done Title 22 / 128 Alteração nova maquete Descripti…" at bounding box center [312, 148] width 624 height 297
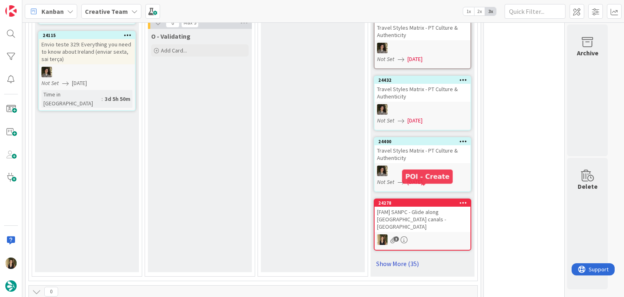
click at [405, 257] on link "Show More (35)" at bounding box center [423, 263] width 98 height 13
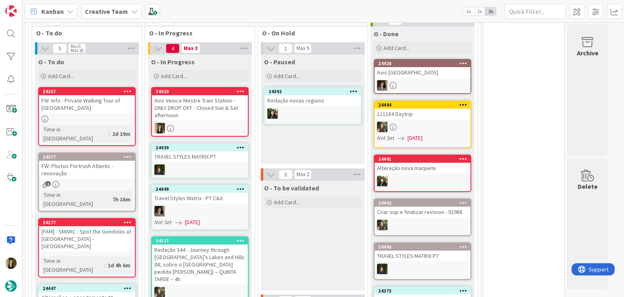
scroll to position [711, 0]
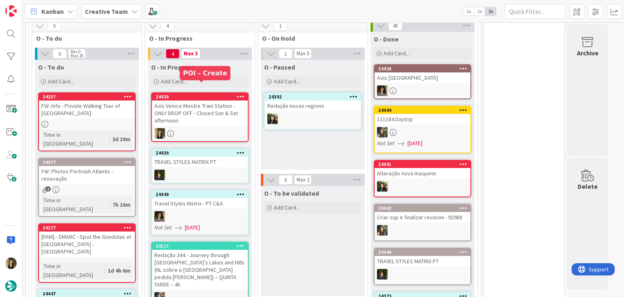
click at [189, 100] on div "Avis Venice Mestre Train Station - ONLY DROP OFF - Closed Sun & Sat afternoon" at bounding box center [200, 112] width 96 height 25
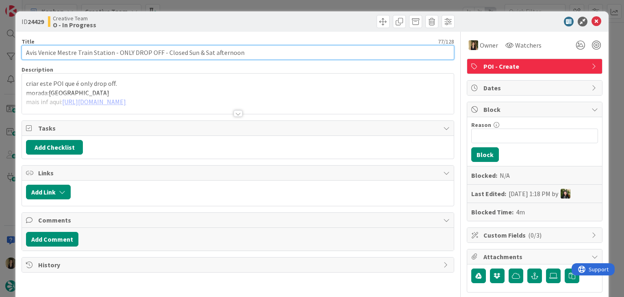
drag, startPoint x: 44, startPoint y: 52, endPoint x: 12, endPoint y: 52, distance: 31.7
click at [12, 52] on div "ID 24429 Creative Team O - In Progress Title 77 / 128 Avis Venice Mestre Train …" at bounding box center [312, 148] width 624 height 297
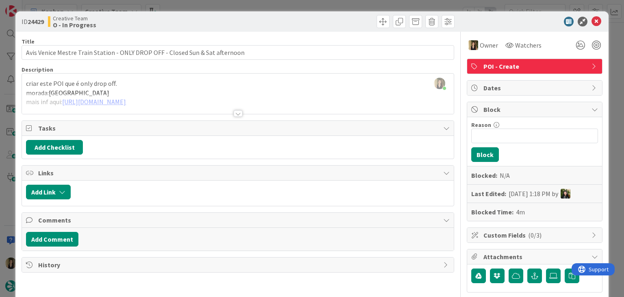
click at [213, 21] on div "Creative Team O - In Progress" at bounding box center [142, 21] width 188 height 13
click at [211, 6] on div "ID 24429 Creative Team O - In Progress Title 77 / 128 Avis Venice Mestre Train …" at bounding box center [312, 148] width 624 height 297
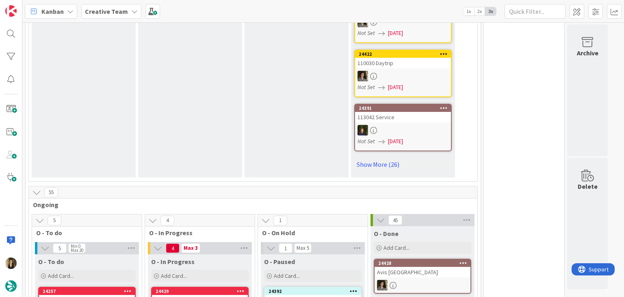
scroll to position [650, 0]
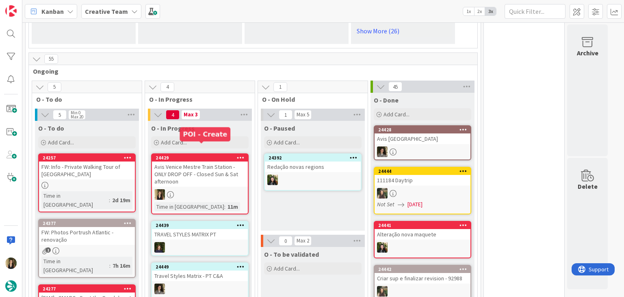
click at [226, 167] on div "Avis Venice Mestre Train Station - ONLY DROP OFF - Closed Sun & Sat afternoon" at bounding box center [200, 173] width 96 height 25
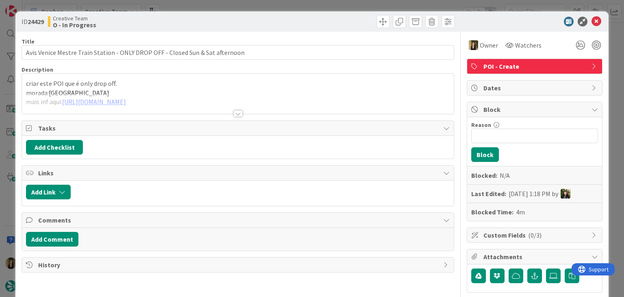
click at [320, 5] on div "ID 24429 Creative Team O - In Progress Title 77 / 128 Avis Venice Mestre Train …" at bounding box center [312, 148] width 624 height 297
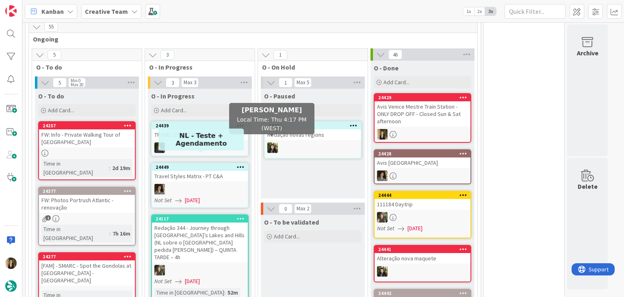
scroll to position [684, 0]
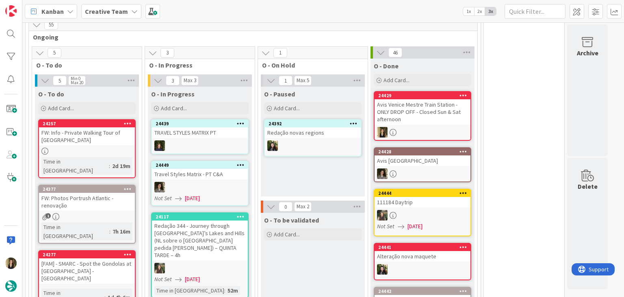
click at [115, 157] on div "Time in Column : 2d 19m" at bounding box center [86, 166] width 91 height 18
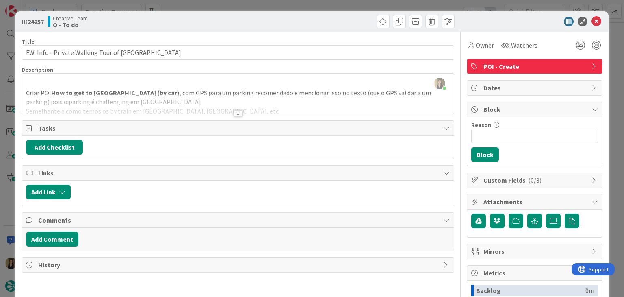
click at [234, 113] on div at bounding box center [238, 113] width 9 height 7
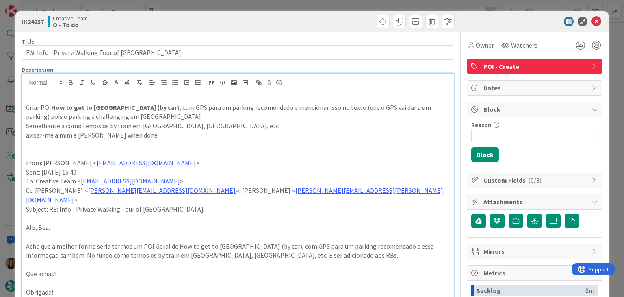
click at [249, 9] on div "ID 24257 Creative Team O - To do Title 41 / 128 FW: Info - Private Walking Tour…" at bounding box center [312, 148] width 624 height 297
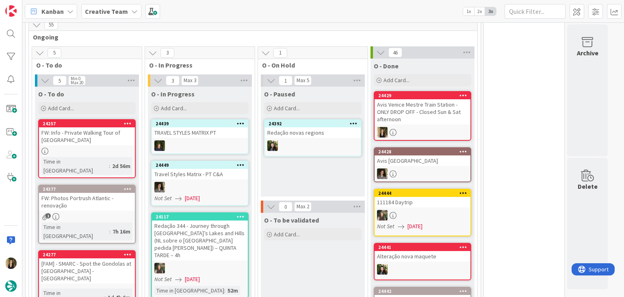
click at [114, 222] on div "Time in Column : 7h 16m" at bounding box center [86, 231] width 91 height 18
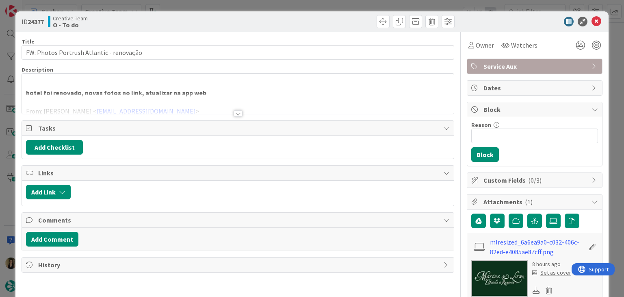
click at [236, 114] on div at bounding box center [238, 113] width 9 height 7
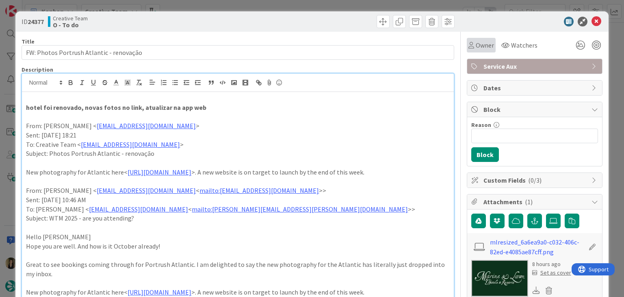
click at [476, 48] on span "Owner" at bounding box center [485, 45] width 18 height 10
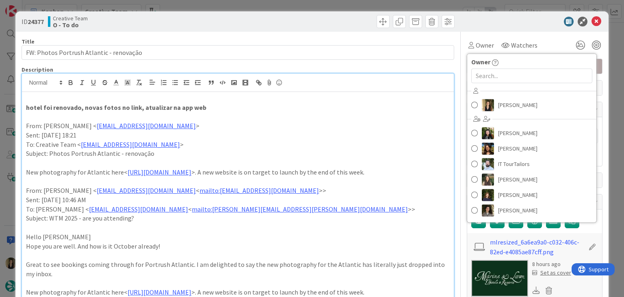
click at [514, 114] on div "Sofia Palma Beatriz Cassona Diana Ramos IT TourTailors Inês Gonçalves Margarida…" at bounding box center [531, 152] width 129 height 134
click at [513, 111] on link "Sofia Palma" at bounding box center [531, 104] width 129 height 15
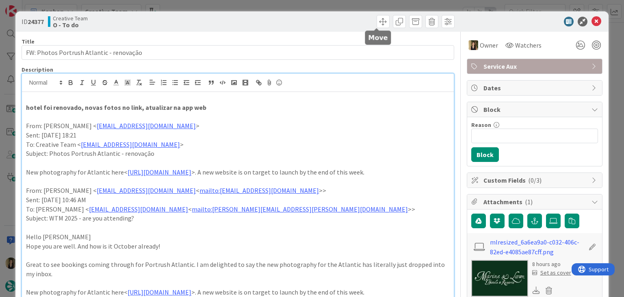
drag, startPoint x: 350, startPoint y: 23, endPoint x: 341, endPoint y: 9, distance: 16.2
click at [348, 22] on div at bounding box center [347, 21] width 215 height 13
drag, startPoint x: 341, startPoint y: 5, endPoint x: 323, endPoint y: 15, distance: 20.9
click at [341, 5] on div "ID 24377 Creative Team O - To do Title 40 / 128 FW: Photos Portrush Atlantic - …" at bounding box center [312, 148] width 624 height 297
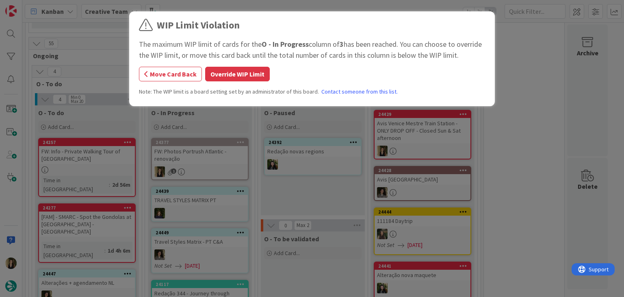
click at [253, 79] on button "Override WIP Limit" at bounding box center [237, 74] width 65 height 15
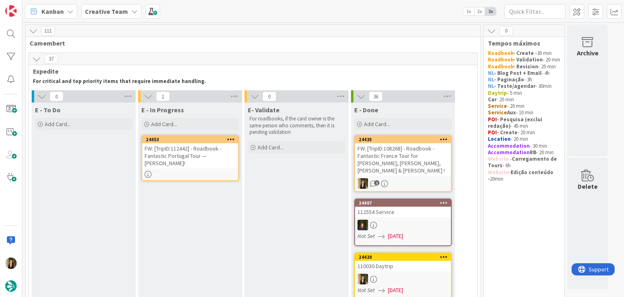
click at [188, 161] on div "24453 FW: [TripID:112442] - Roadbook - Fantastic Portugal Tour — Carla Fox!" at bounding box center [190, 158] width 98 height 46
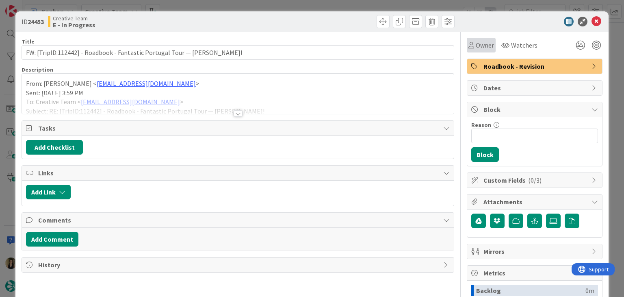
click at [469, 46] on div "Owner" at bounding box center [482, 45] width 26 height 10
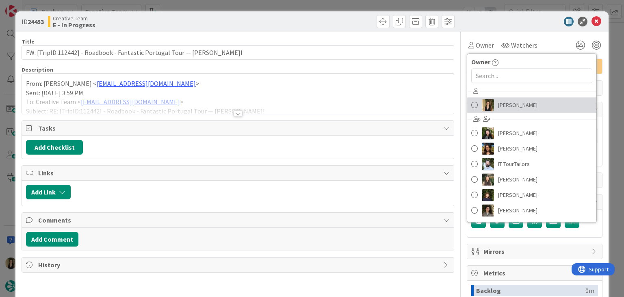
drag, startPoint x: 508, startPoint y: 103, endPoint x: 399, endPoint y: 38, distance: 127.3
click at [507, 103] on span "Sofia Palma" at bounding box center [517, 105] width 39 height 12
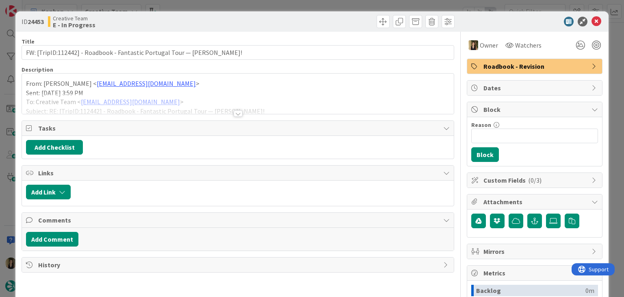
click at [332, 6] on div "ID 24453 Creative Team E - In Progress Title 69 / 128 FW: [TripID:112442] - Roa…" at bounding box center [312, 148] width 624 height 297
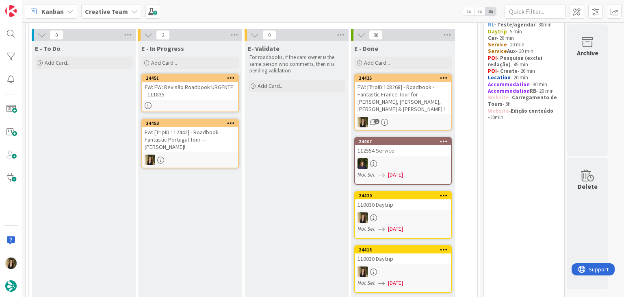
scroll to position [41, 0]
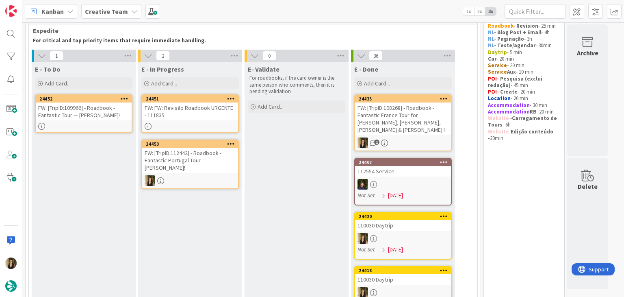
click at [195, 156] on div "FW: [TripID:112442] - Roadbook - Fantastic Portugal Tour — Carla Fox!" at bounding box center [190, 160] width 96 height 25
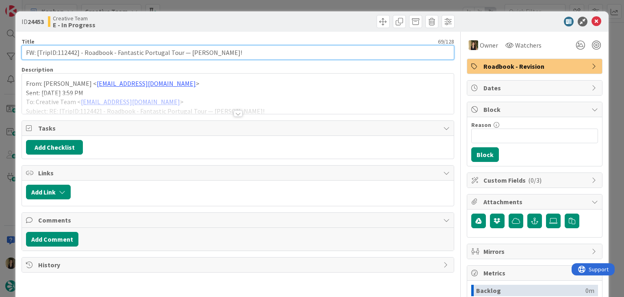
click at [68, 52] on input "FW: [TripID:112442] - Roadbook - Fantastic Portugal Tour — Carla Fox!" at bounding box center [238, 52] width 432 height 15
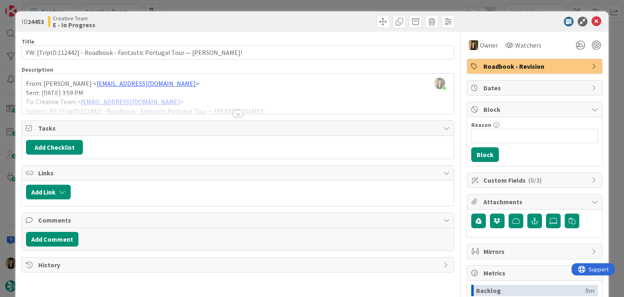
drag, startPoint x: 217, startPoint y: 25, endPoint x: 216, endPoint y: 16, distance: 8.5
click at [216, 24] on div "Creative Team E - In Progress" at bounding box center [142, 21] width 188 height 13
click at [218, 10] on div "ID 24453 Creative Team E - In Progress Title 69 / 128 FW: [TripID:112442] - Roa…" at bounding box center [312, 148] width 624 height 297
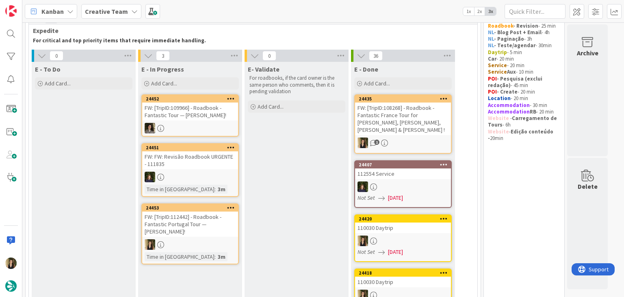
click at [230, 240] on div at bounding box center [190, 244] width 96 height 11
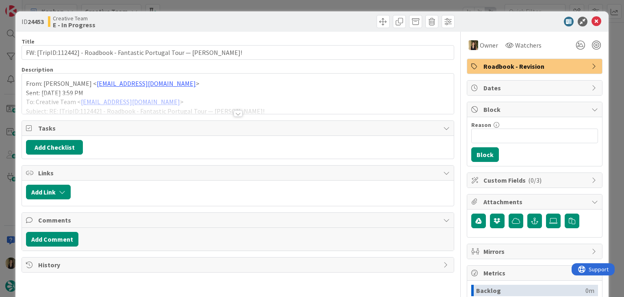
click at [499, 64] on span "Roadbook - Revision" at bounding box center [536, 66] width 104 height 10
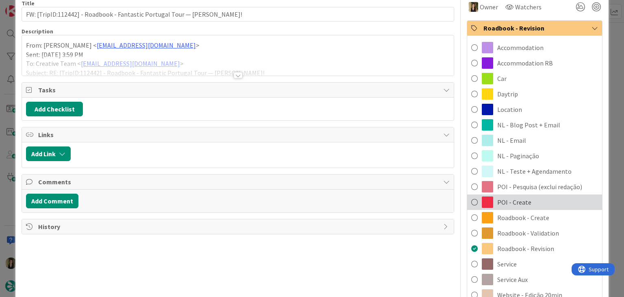
scroll to position [41, 0]
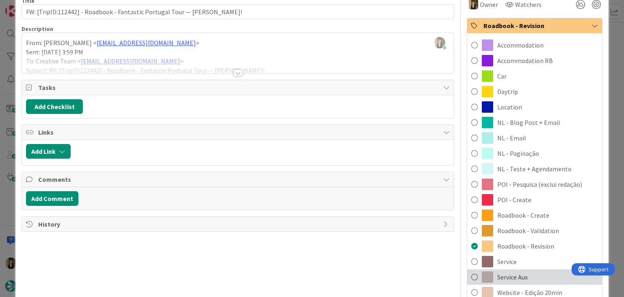
click at [515, 277] on span "Service Aux" at bounding box center [512, 277] width 30 height 10
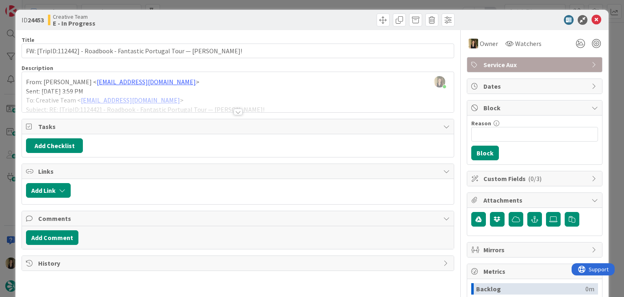
scroll to position [0, 0]
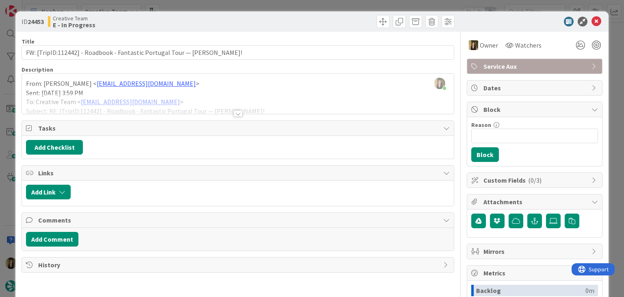
drag, startPoint x: 290, startPoint y: 20, endPoint x: 288, endPoint y: 12, distance: 8.5
click at [289, 18] on div at bounding box center [347, 21] width 215 height 13
click at [288, 1] on div "ID 24453 Creative Team E - In Progress Title 69 / 128 FW: [TripID:112442] - Roa…" at bounding box center [312, 148] width 624 height 297
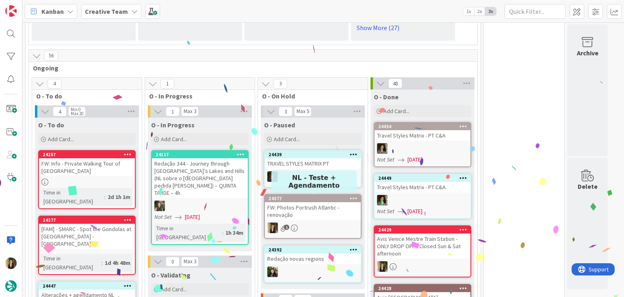
scroll to position [691, 0]
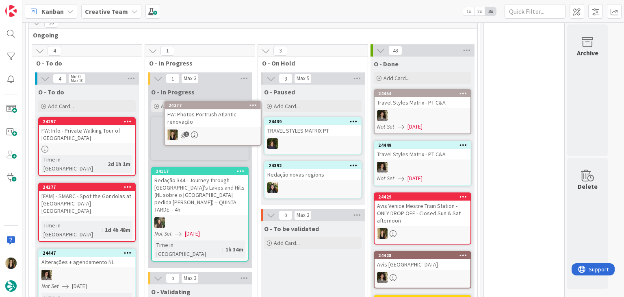
scroll to position [690, 0]
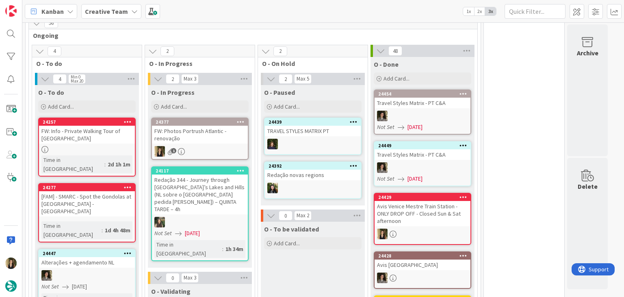
click at [192, 126] on div "FW: Photos Portrush Atlantic - renovação" at bounding box center [200, 135] width 96 height 18
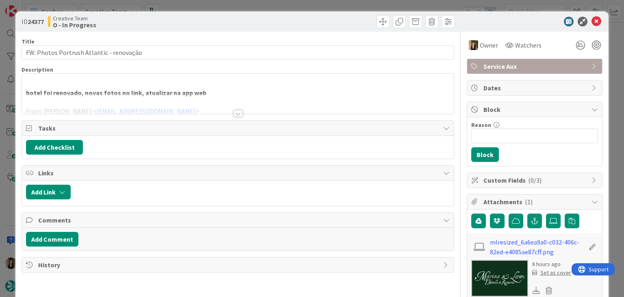
click at [234, 112] on div at bounding box center [238, 113] width 9 height 7
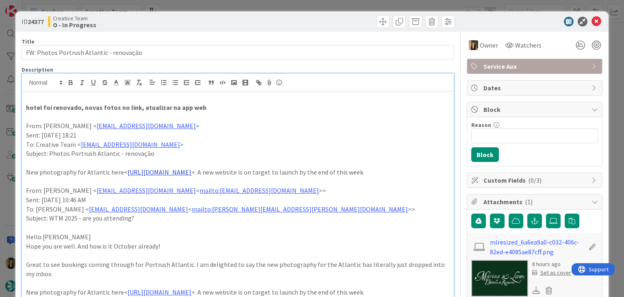
click at [184, 174] on link "https://ajcpt.egnyte.com/fl/YY377QqHJG83" at bounding box center [160, 172] width 64 height 8
click at [159, 191] on link "https://ajcpt.egnyte.com/fl/YY377QqHJG83" at bounding box center [160, 187] width 56 height 11
click at [223, 146] on p "To: Creative Team < product@tourtailors.com >" at bounding box center [237, 144] width 423 height 9
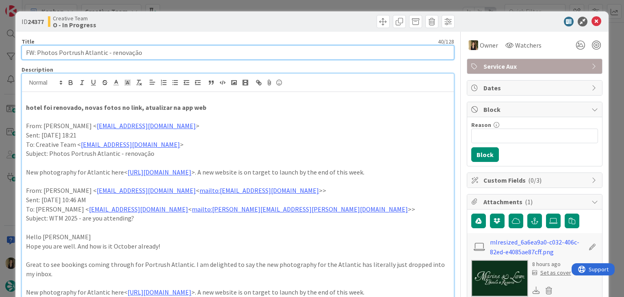
drag, startPoint x: 103, startPoint y: 50, endPoint x: 59, endPoint y: 52, distance: 44.7
click at [59, 52] on input "FW: Photos Portrush Atlantic - renovação" at bounding box center [238, 52] width 432 height 15
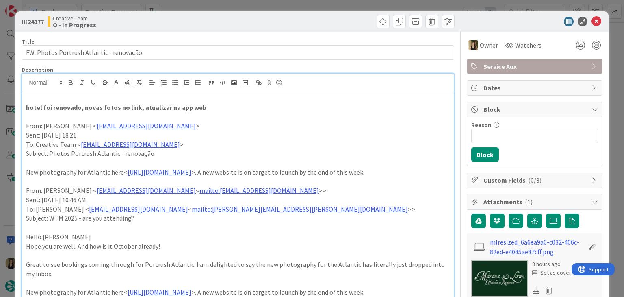
click at [195, 14] on div "ID 24377 Creative Team O - In Progress" at bounding box center [311, 21] width 593 height 20
click at [195, 5] on div "ID 24377 Creative Team O - In Progress Title 40 / 128 FW: Photos Portrush Atlan…" at bounding box center [312, 148] width 624 height 297
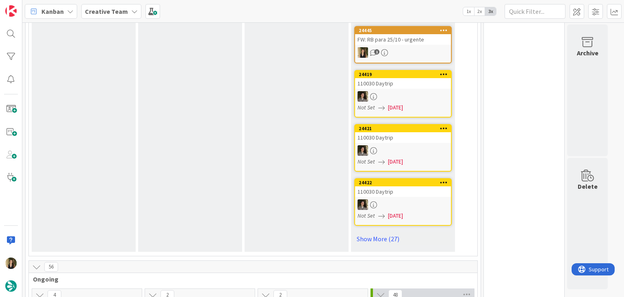
scroll to position [650, 0]
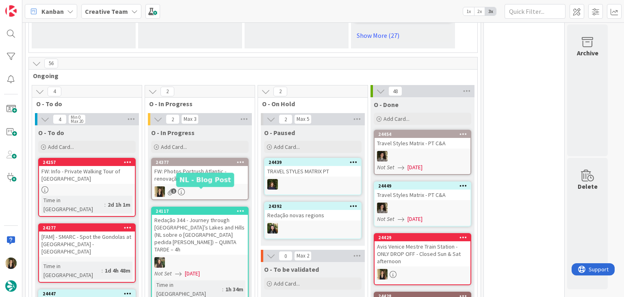
click at [204, 186] on div "1" at bounding box center [200, 191] width 96 height 11
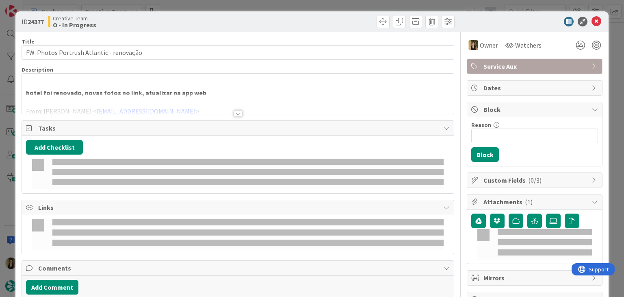
click at [528, 69] on span "Service Aux" at bounding box center [536, 66] width 104 height 10
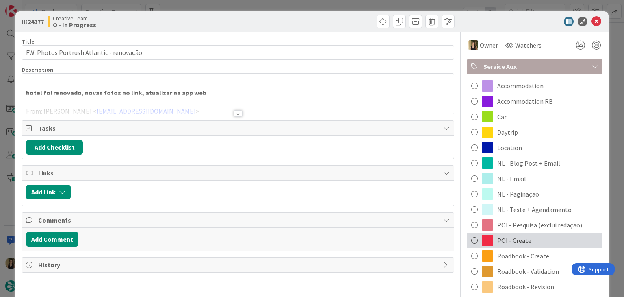
click at [529, 236] on div "POI - Create" at bounding box center [534, 239] width 135 height 15
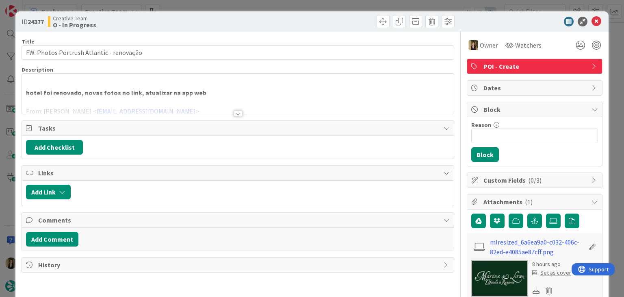
click at [274, 22] on div at bounding box center [347, 21] width 215 height 13
click at [276, 2] on div "ID 24377 Creative Team O - In Progress Title 40 / 128 FW: Photos Portrush Atlan…" at bounding box center [312, 148] width 624 height 297
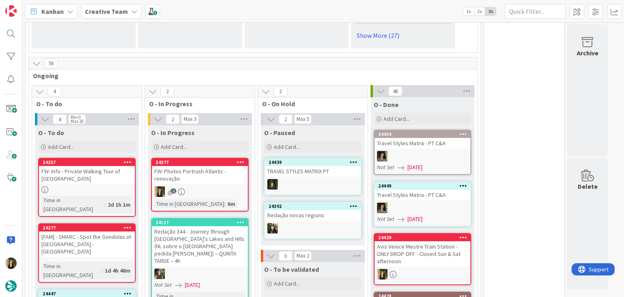
click at [213, 166] on div "FW: Photos Portrush Atlantic - renovação" at bounding box center [200, 175] width 96 height 18
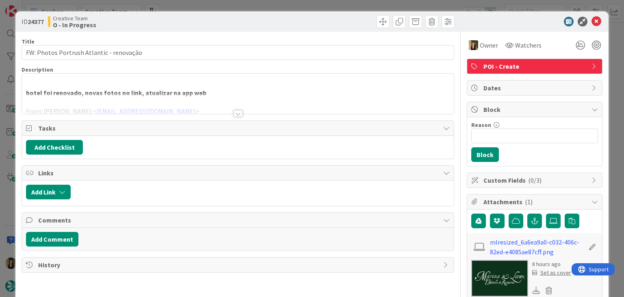
click at [143, 83] on p at bounding box center [237, 83] width 423 height 9
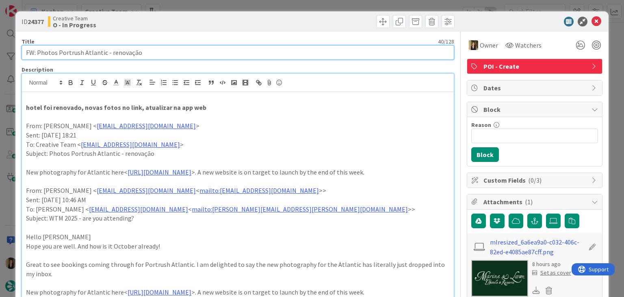
drag, startPoint x: 103, startPoint y: 51, endPoint x: 59, endPoint y: 51, distance: 44.3
click at [59, 51] on input "FW: Photos Portrush Atlantic - renovação" at bounding box center [238, 52] width 432 height 15
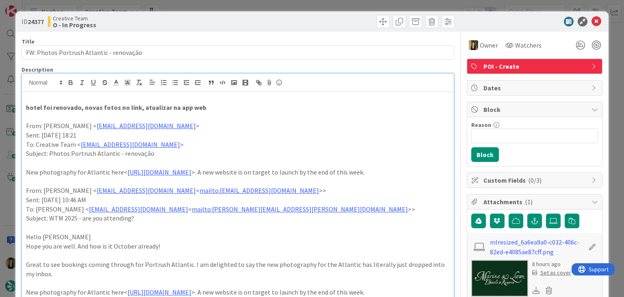
click at [212, 17] on div "Creative Team O - In Progress" at bounding box center [142, 21] width 188 height 13
click at [217, 3] on div "ID 24377 Creative Team O - In Progress Title 40 / 128 FW: Photos Portrush Atlan…" at bounding box center [312, 148] width 624 height 297
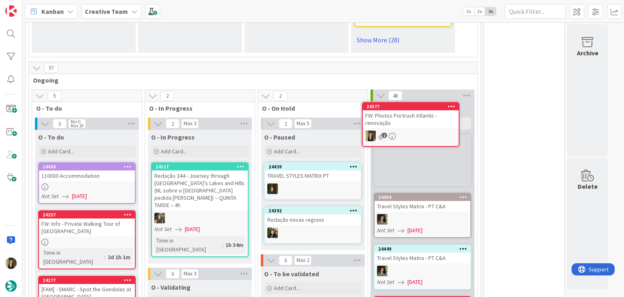
scroll to position [632, 0]
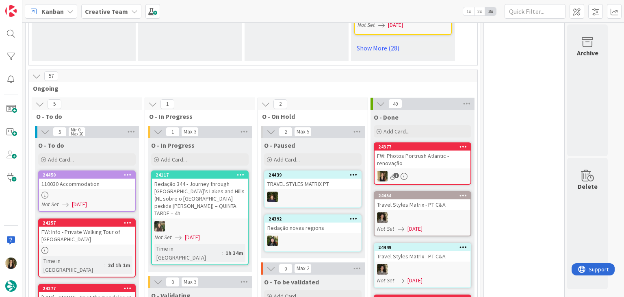
click at [441, 150] on div "FW: Photos Portrush Atlantic - renovação" at bounding box center [423, 159] width 96 height 18
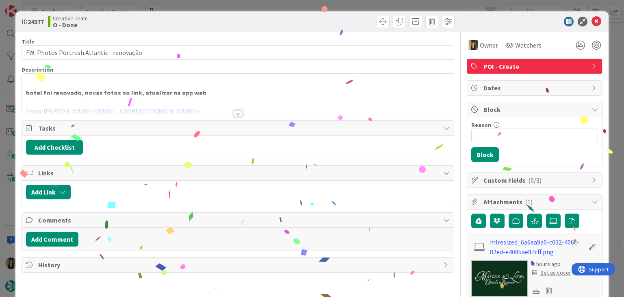
click at [237, 116] on div at bounding box center [238, 113] width 9 height 7
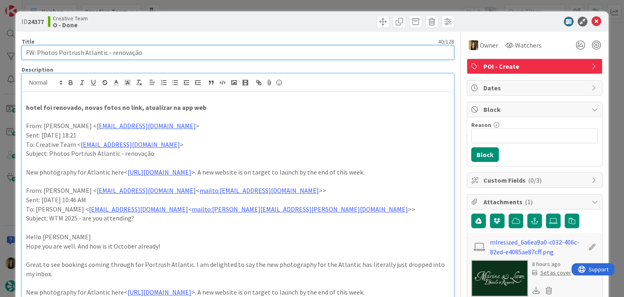
drag, startPoint x: 122, startPoint y: 53, endPoint x: 13, endPoint y: 53, distance: 109.7
click at [13, 53] on div "ID 24377 Creative Team O - Done Title 40 / 128 FW: Photos Portrush Atlantic - r…" at bounding box center [312, 148] width 624 height 297
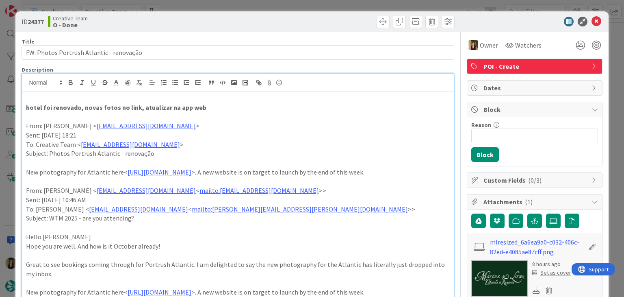
click at [161, 30] on div "ID 24377 Creative Team O - Done" at bounding box center [311, 21] width 593 height 20
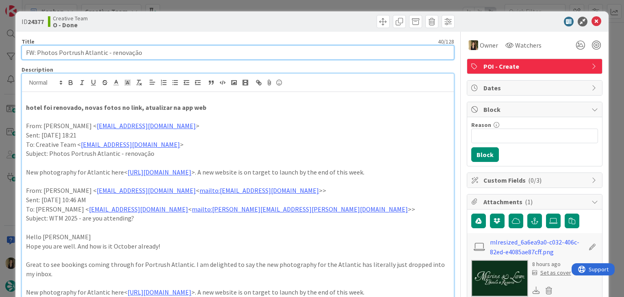
drag, startPoint x: 103, startPoint y: 54, endPoint x: 76, endPoint y: 52, distance: 26.9
click at [58, 52] on input "FW: Photos Portrush Atlantic - renovação" at bounding box center [238, 52] width 432 height 15
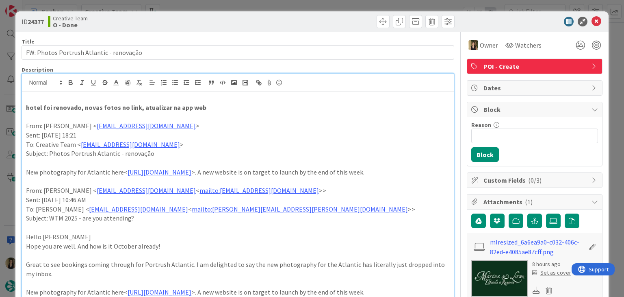
click at [208, 20] on div "Creative Team O - Done" at bounding box center [142, 21] width 188 height 13
click at [223, 1] on div "ID 24377 Creative Team O - Done Title 40 / 128 FW: Photos Portrush Atlantic - r…" at bounding box center [312, 148] width 624 height 297
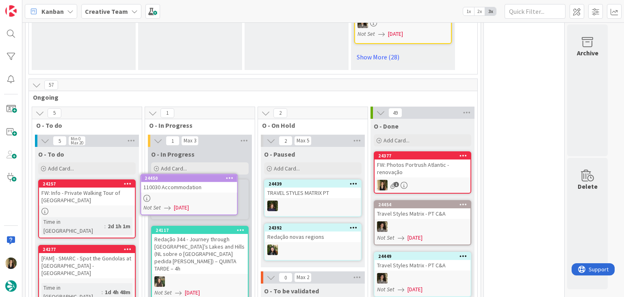
scroll to position [629, 0]
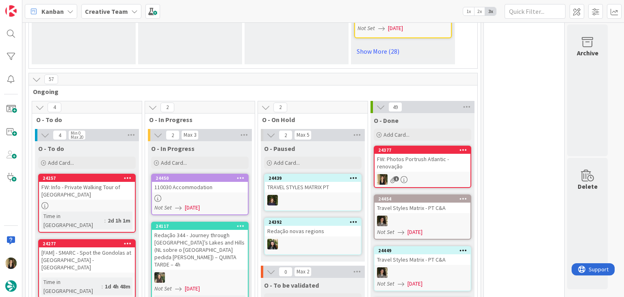
click at [230, 195] on div at bounding box center [200, 198] width 96 height 7
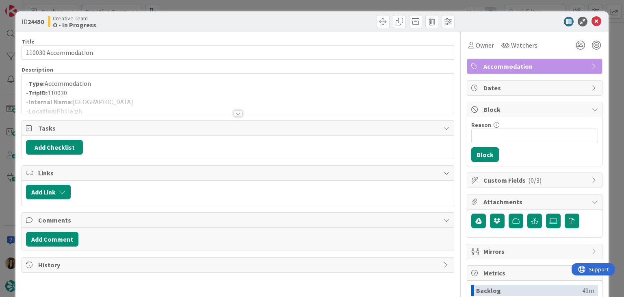
click at [236, 111] on div at bounding box center [238, 113] width 9 height 7
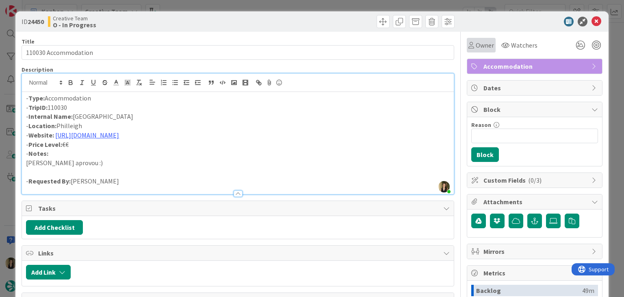
click at [469, 44] on icon at bounding box center [472, 45] width 6 height 7
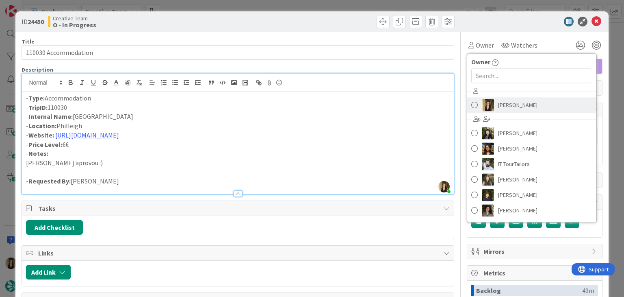
click at [507, 101] on span "Sofia Palma" at bounding box center [517, 105] width 39 height 12
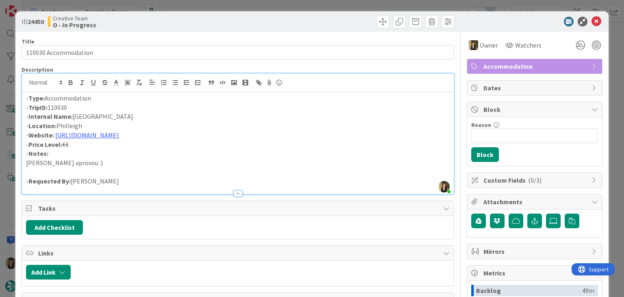
click at [299, 20] on div at bounding box center [347, 21] width 215 height 13
click at [298, 9] on div "ID 24450 Creative Team O - In Progress Title 20 / 128 110030 Accommodation Desc…" at bounding box center [312, 148] width 624 height 297
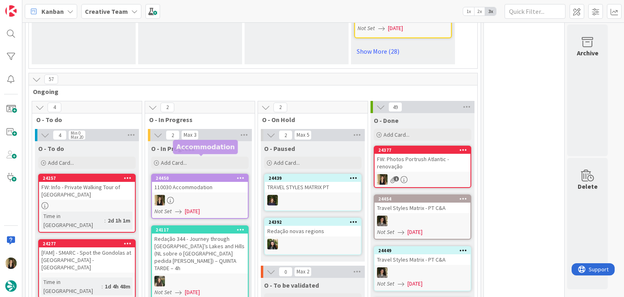
click at [189, 182] on div "110030 Accommodation" at bounding box center [200, 187] width 96 height 11
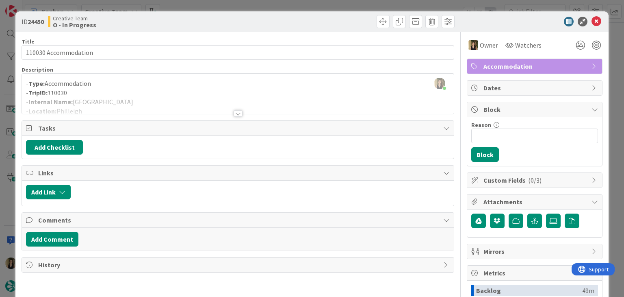
click at [234, 116] on div at bounding box center [238, 113] width 9 height 7
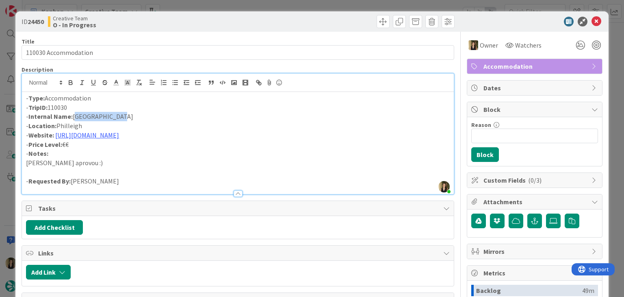
drag, startPoint x: 106, startPoint y: 117, endPoint x: 75, endPoint y: 113, distance: 32.0
click at [75, 113] on p "- Internal Name: Rosevine Hotel" at bounding box center [237, 116] width 423 height 9
copy p "Rosevine Hotel"
click at [69, 125] on p "- Location: Philleigh" at bounding box center [237, 125] width 423 height 9
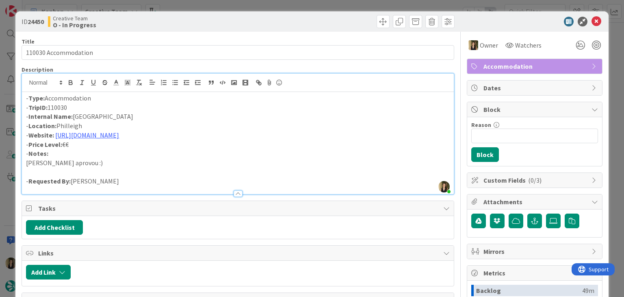
click at [69, 125] on p "- Location: Philleigh" at bounding box center [237, 125] width 423 height 9
copy p "Philleigh"
click at [107, 17] on div "Creative Team O - In Progress" at bounding box center [142, 21] width 188 height 13
drag, startPoint x: 127, startPoint y: 114, endPoint x: 75, endPoint y: 117, distance: 52.5
click at [75, 117] on p "- Internal Name: Rosevine Hotel" at bounding box center [237, 116] width 423 height 9
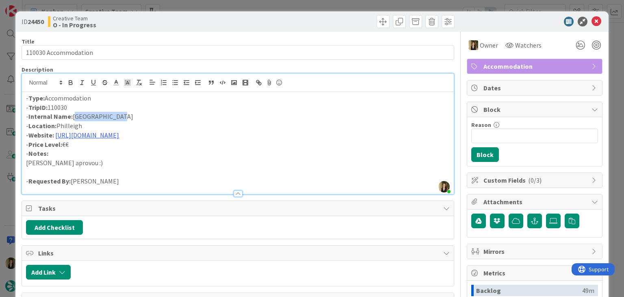
copy p "Rosevine Hotel"
click at [192, 14] on div "ID 24450 Creative Team O - In Progress" at bounding box center [311, 21] width 593 height 20
click at [191, 7] on div "ID 24450 Creative Team O - In Progress Title 20 / 128 110030 Accommodation Desc…" at bounding box center [312, 148] width 624 height 297
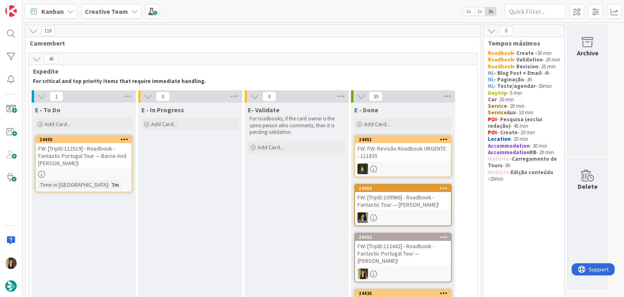
click at [85, 178] on div "24455 FW: [TripID:112519] - Roadbook - Fantastic Portugal Tour — Barrie And Ama…" at bounding box center [84, 163] width 98 height 57
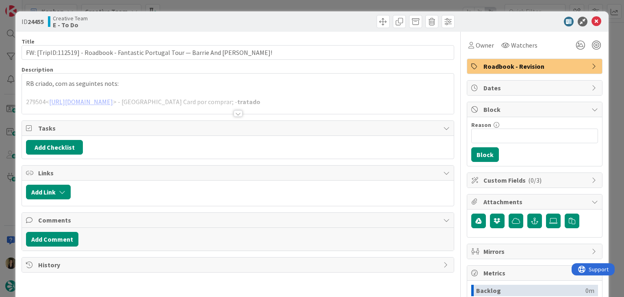
click at [235, 112] on div at bounding box center [238, 113] width 9 height 7
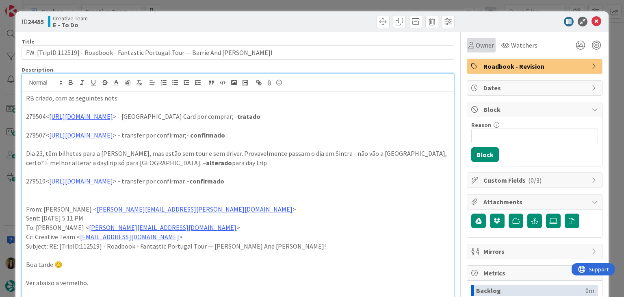
click at [471, 51] on div "Owner" at bounding box center [481, 45] width 29 height 15
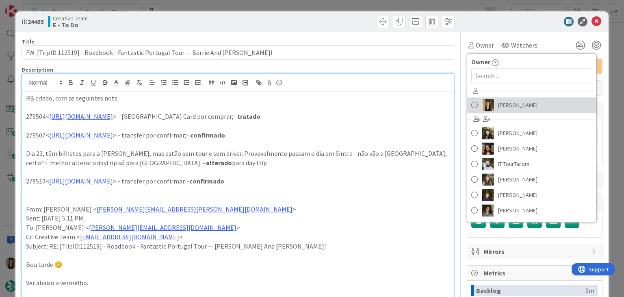
click at [504, 100] on span "Sofia Palma" at bounding box center [517, 105] width 39 height 12
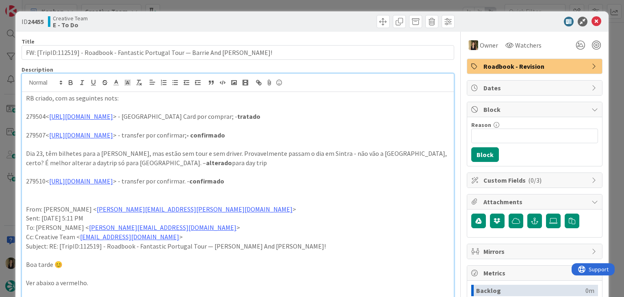
click at [311, 3] on div "ID 24455 Creative Team E - To Do Title 84 / 128 FW: [TripID:112519] - Roadbook …" at bounding box center [312, 148] width 624 height 297
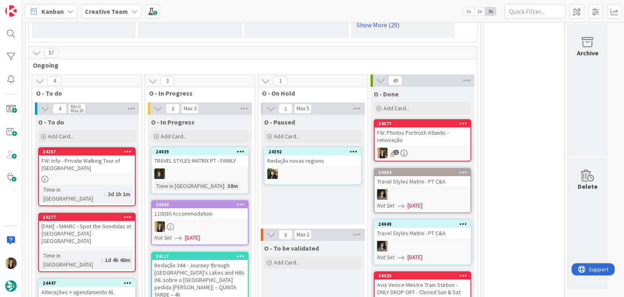
click at [231, 208] on div "110030 Accommodation" at bounding box center [200, 213] width 96 height 11
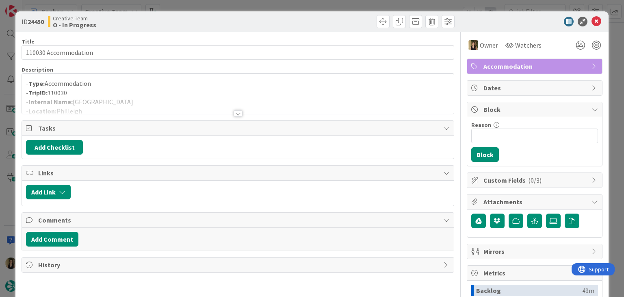
click at [238, 113] on div at bounding box center [238, 113] width 9 height 7
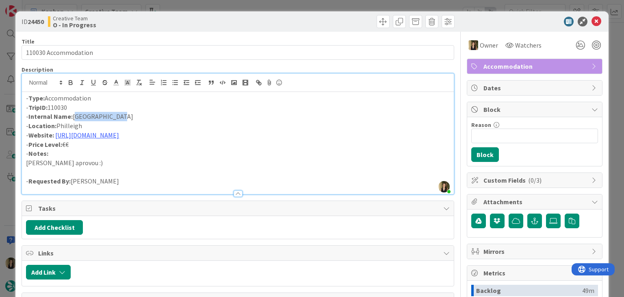
drag, startPoint x: 115, startPoint y: 116, endPoint x: 86, endPoint y: 116, distance: 29.3
click at [74, 116] on p "- Internal Name: Rosevine Hotel" at bounding box center [237, 116] width 423 height 9
copy p "Rosevine Hotel"
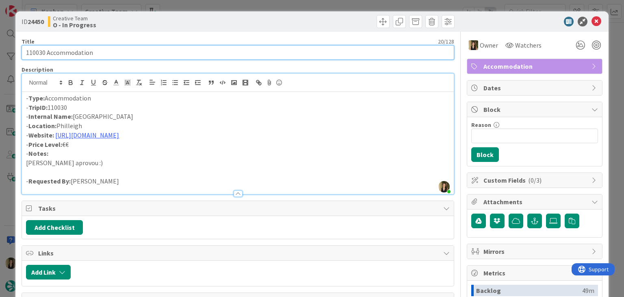
drag, startPoint x: 93, startPoint y: 56, endPoint x: 21, endPoint y: 54, distance: 71.9
click at [21, 54] on div "ID 24450 Creative Team O - In Progress Title 20 / 128 110030 Accommodation Desc…" at bounding box center [311, 218] width 593 height 414
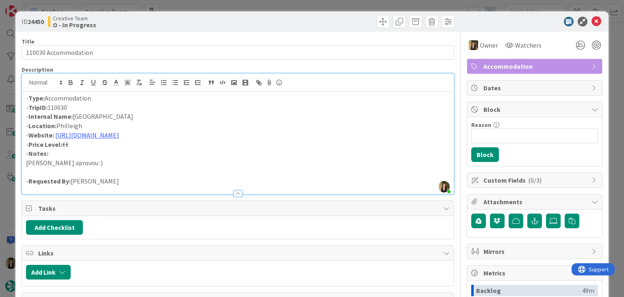
click at [219, 17] on div "Creative Team O - In Progress" at bounding box center [142, 21] width 188 height 13
click at [223, 9] on div "ID 24450 Creative Team O - In Progress Title 20 / 128 110030 Accommodation Desc…" at bounding box center [312, 148] width 624 height 297
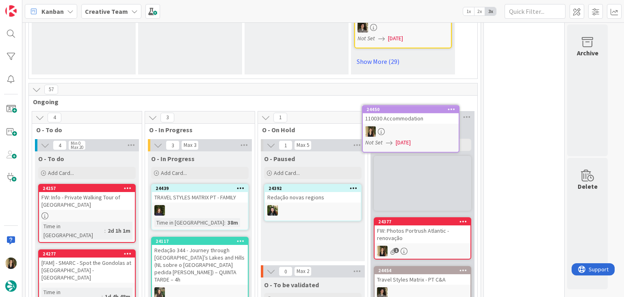
scroll to position [607, 0]
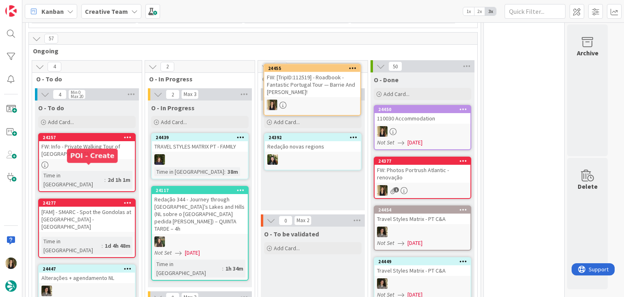
scroll to position [597, 0]
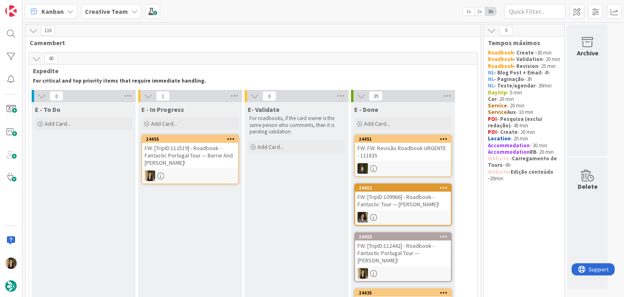
scroll to position [0, 0]
click at [213, 166] on div "FW: [TripID:112519] - Roadbook - Fantastic Portugal Tour — Barrie And Amanda Be…" at bounding box center [190, 155] width 96 height 25
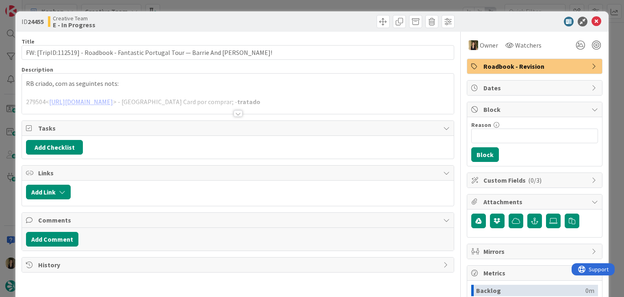
click at [235, 113] on div at bounding box center [238, 113] width 9 height 7
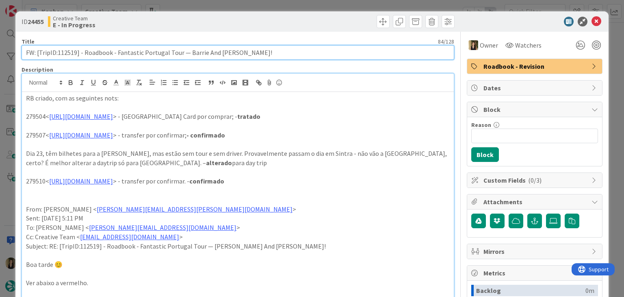
click at [70, 50] on input "FW: [TripID:112519] - Roadbook - Fantastic Portugal Tour — Barrie And Amanda Be…" at bounding box center [238, 52] width 432 height 15
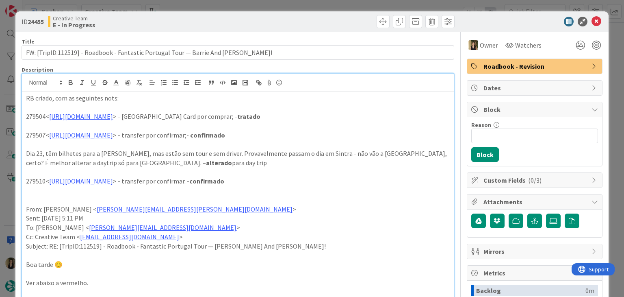
click at [202, 18] on div "Creative Team E - In Progress" at bounding box center [142, 21] width 188 height 13
click at [238, 5] on div "ID 24455 Creative Team E - In Progress Title 84 / 128 FW: [TripID:112519] - Roa…" at bounding box center [312, 148] width 624 height 297
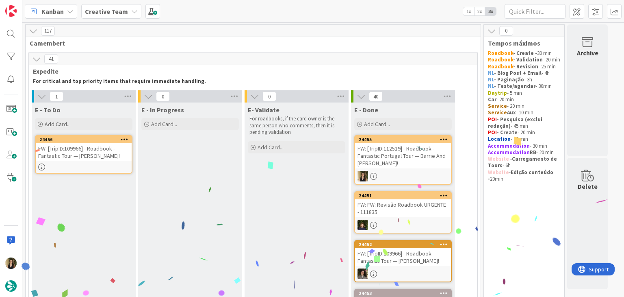
click at [117, 161] on div "24456 FW: [TripID:109966] - Roadbook - Fantastic Tour — Terry Allen!" at bounding box center [84, 154] width 98 height 39
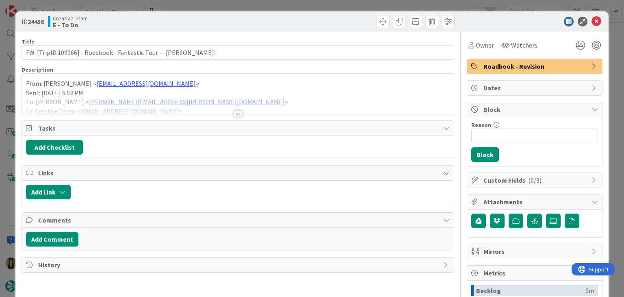
click at [239, 113] on div at bounding box center [238, 113] width 9 height 7
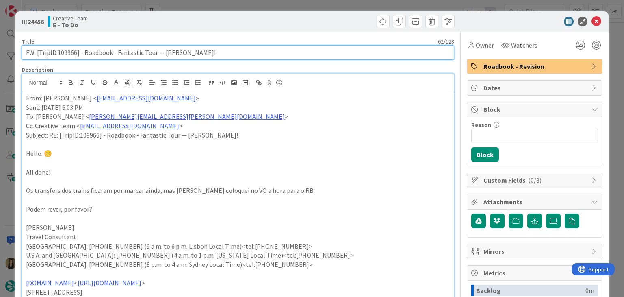
click at [68, 50] on input "FW: [TripID:109966] - Roadbook - Fantastic Tour — [PERSON_NAME]!" at bounding box center [238, 52] width 432 height 15
click at [67, 50] on input "FW: [TripID:109966] - Roadbook - Fantastic Tour — [PERSON_NAME]!" at bounding box center [238, 52] width 432 height 15
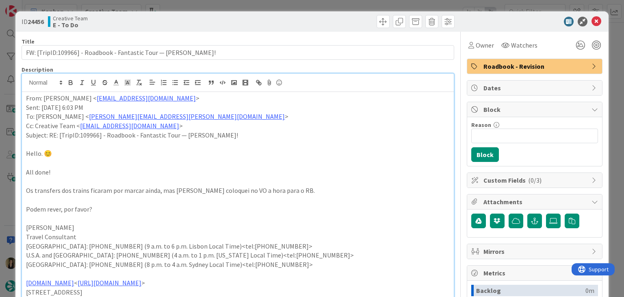
drag, startPoint x: 200, startPoint y: 6, endPoint x: 207, endPoint y: 9, distance: 7.6
click at [201, 6] on div "ID 24456 Creative Team E - To Do Title 62 / 128 FW: [TripID:109966] - Roadbook …" at bounding box center [312, 148] width 624 height 297
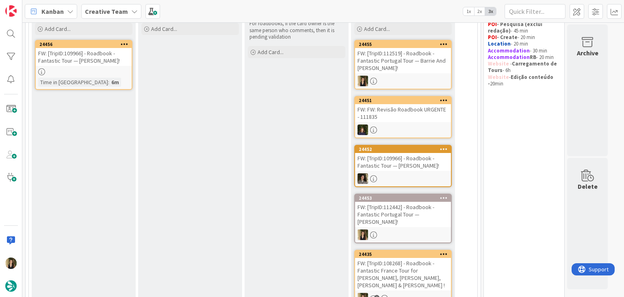
scroll to position [81, 0]
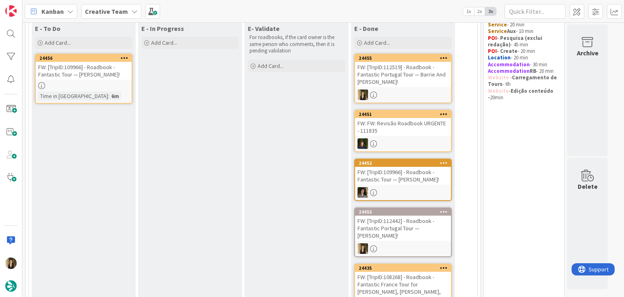
click at [419, 168] on div "FW: [TripID:109966] - Roadbook - Fantastic Tour — [PERSON_NAME]!" at bounding box center [403, 176] width 96 height 18
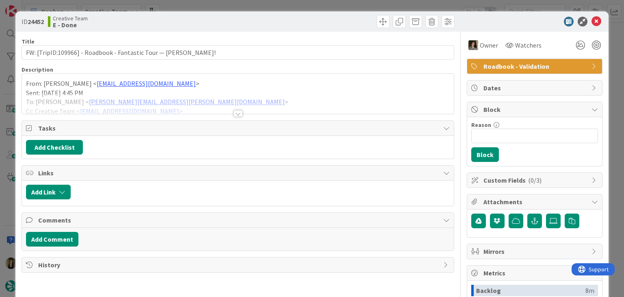
click at [234, 111] on div at bounding box center [238, 113] width 9 height 7
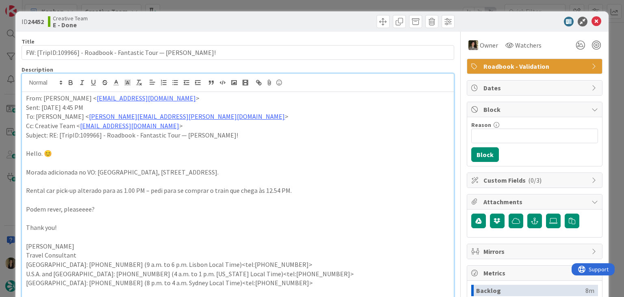
drag, startPoint x: 251, startPoint y: 7, endPoint x: 174, endPoint y: 52, distance: 88.7
click at [250, 7] on div "ID 24452 Creative Team E - Done Title 62 / 128 FW: [TripID:109966] - Roadbook -…" at bounding box center [312, 148] width 624 height 297
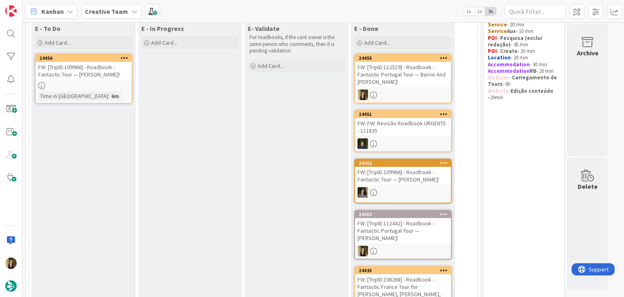
click at [87, 89] on div "24456 FW: [TripID:109966] - Roadbook - Fantastic Tour — Terry Allen! Time in Co…" at bounding box center [84, 79] width 98 height 50
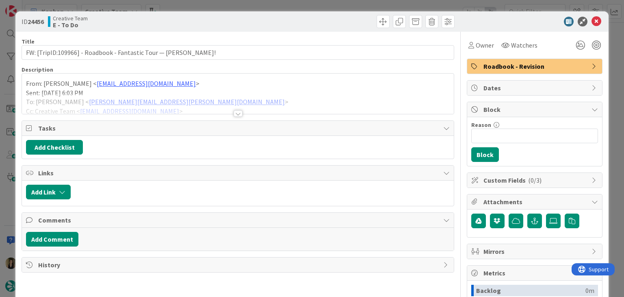
click at [234, 116] on div at bounding box center [238, 113] width 9 height 7
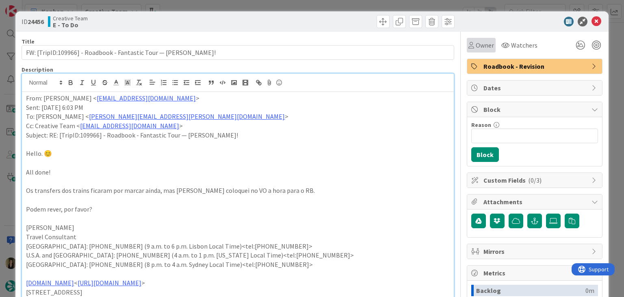
click at [486, 41] on span "Owner" at bounding box center [485, 45] width 18 height 10
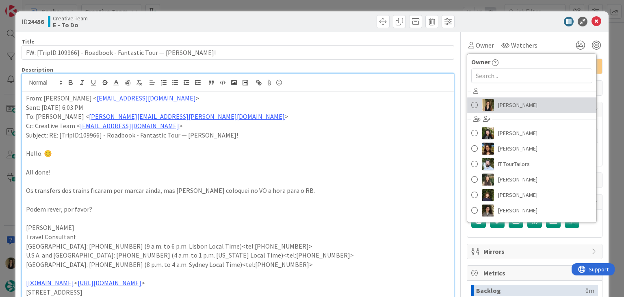
click at [498, 110] on span "Sofia Palma" at bounding box center [517, 105] width 39 height 12
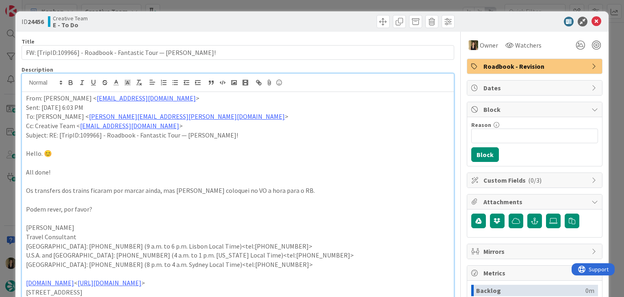
drag, startPoint x: 319, startPoint y: 24, endPoint x: 315, endPoint y: 9, distance: 15.4
click at [317, 22] on div at bounding box center [347, 21] width 215 height 13
drag, startPoint x: 315, startPoint y: 8, endPoint x: 309, endPoint y: 10, distance: 6.9
click at [315, 7] on div "ID 24456 Creative Team E - To Do Title 62 / 128 FW: [TripID:109966] - Roadbook …" at bounding box center [312, 148] width 624 height 297
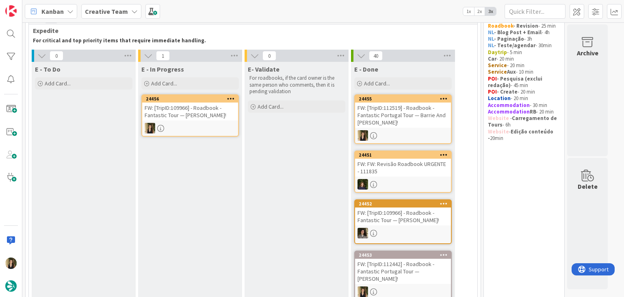
click at [193, 126] on div at bounding box center [190, 128] width 96 height 11
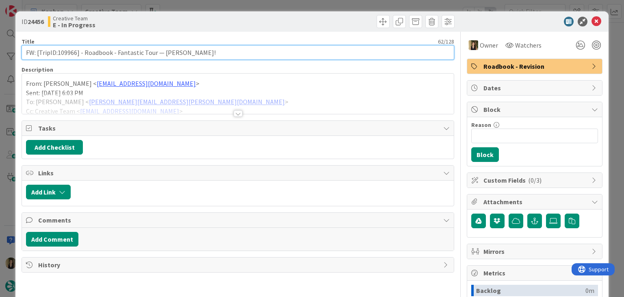
click at [63, 52] on input "FW: [TripID:109966] - Roadbook - Fantastic Tour — [PERSON_NAME]!" at bounding box center [238, 52] width 432 height 15
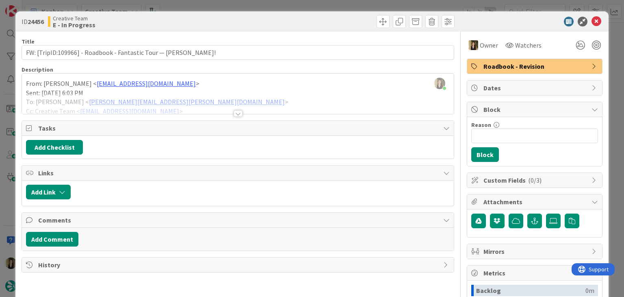
click at [234, 111] on div at bounding box center [238, 113] width 9 height 7
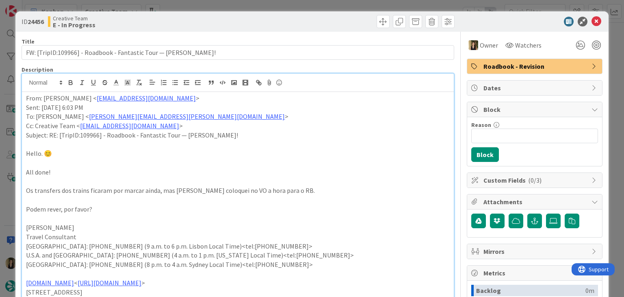
click at [328, 8] on div "ID 24456 Creative Team E - In Progress Title 62 / 128 FW: [TripID:109966] - Roa…" at bounding box center [312, 148] width 624 height 297
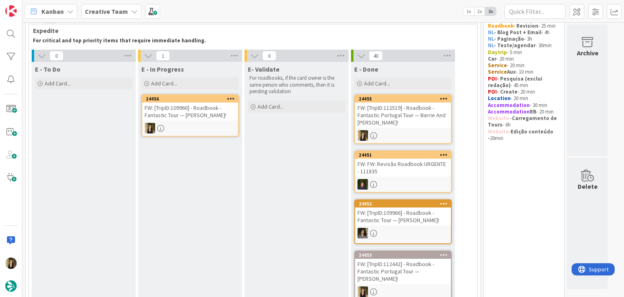
click at [229, 121] on div "24456 FW: [TripID:109966] - Roadbook - Fantastic Tour — Terry Allen!" at bounding box center [190, 115] width 98 height 42
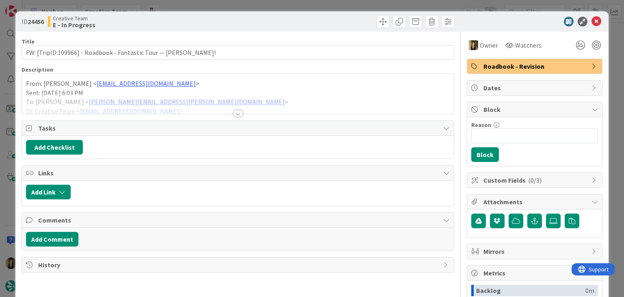
click at [526, 70] on span "Roadbook - Revision" at bounding box center [536, 66] width 104 height 10
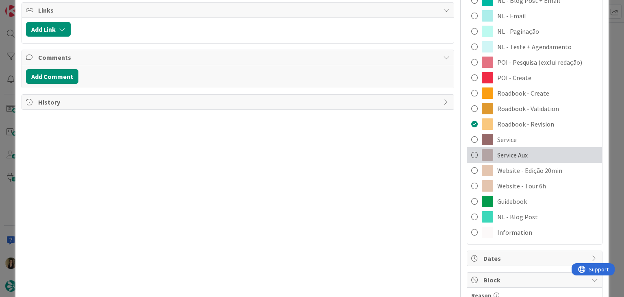
click at [517, 158] on span "Service Aux" at bounding box center [512, 155] width 30 height 10
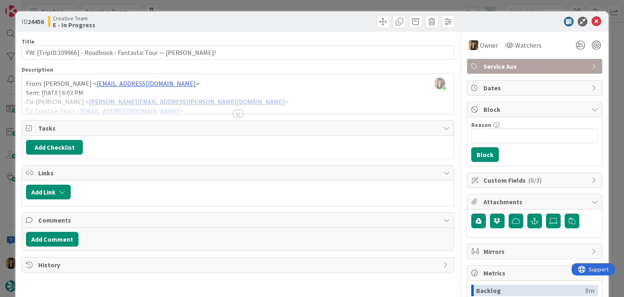
click at [322, 19] on div at bounding box center [347, 21] width 215 height 13
click at [323, 3] on div "ID 24456 Creative Team E - In Progress Title 62 / 128 FW: [TripID:109966] - Roa…" at bounding box center [312, 148] width 624 height 297
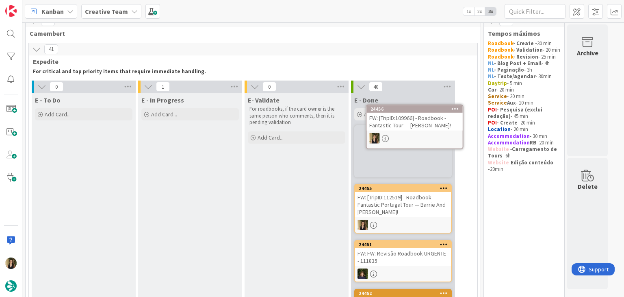
scroll to position [10, 0]
